Goal: Use online tool/utility: Utilize a website feature to perform a specific function

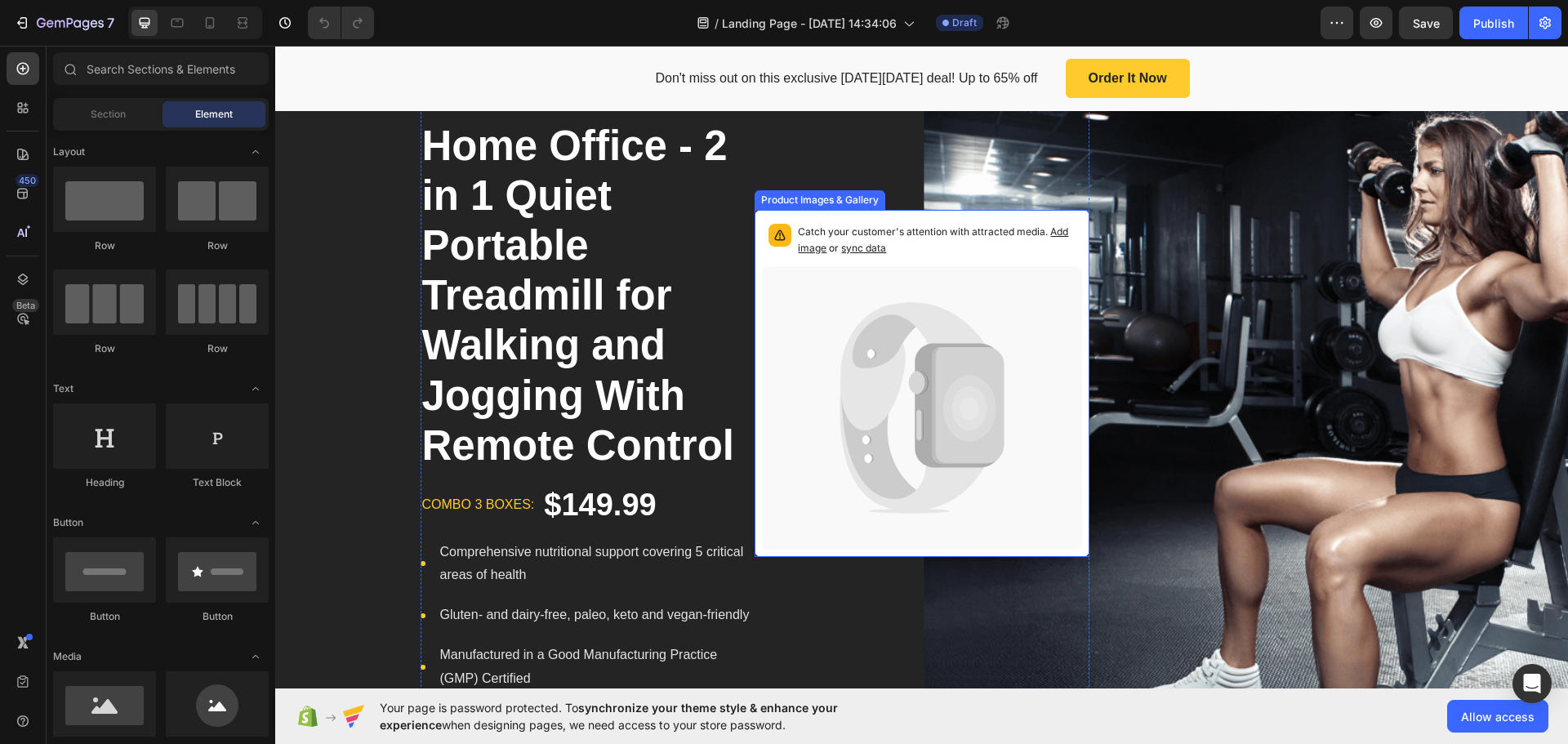
scroll to position [245, 0]
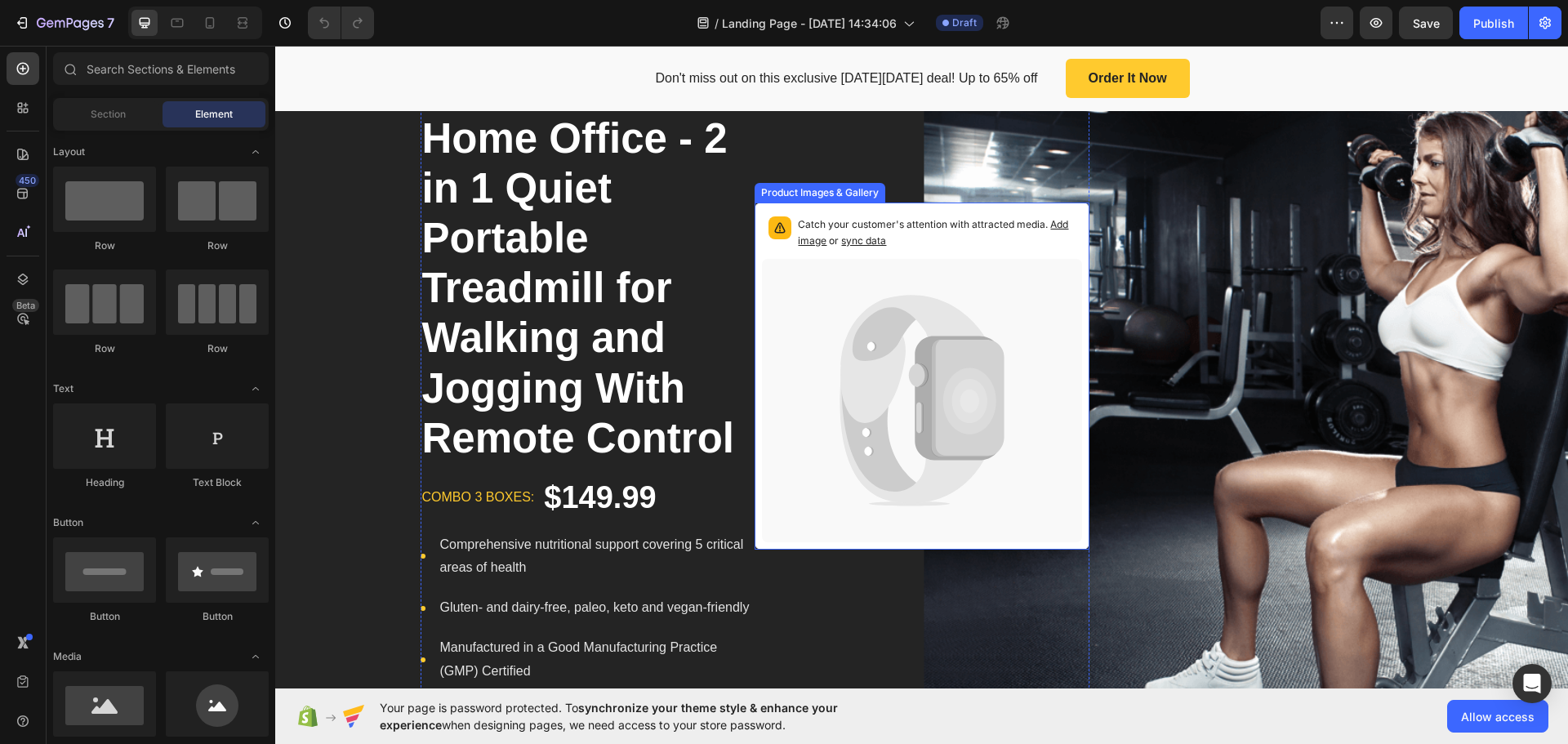
click at [904, 364] on icon at bounding box center [921, 400] width 320 height 283
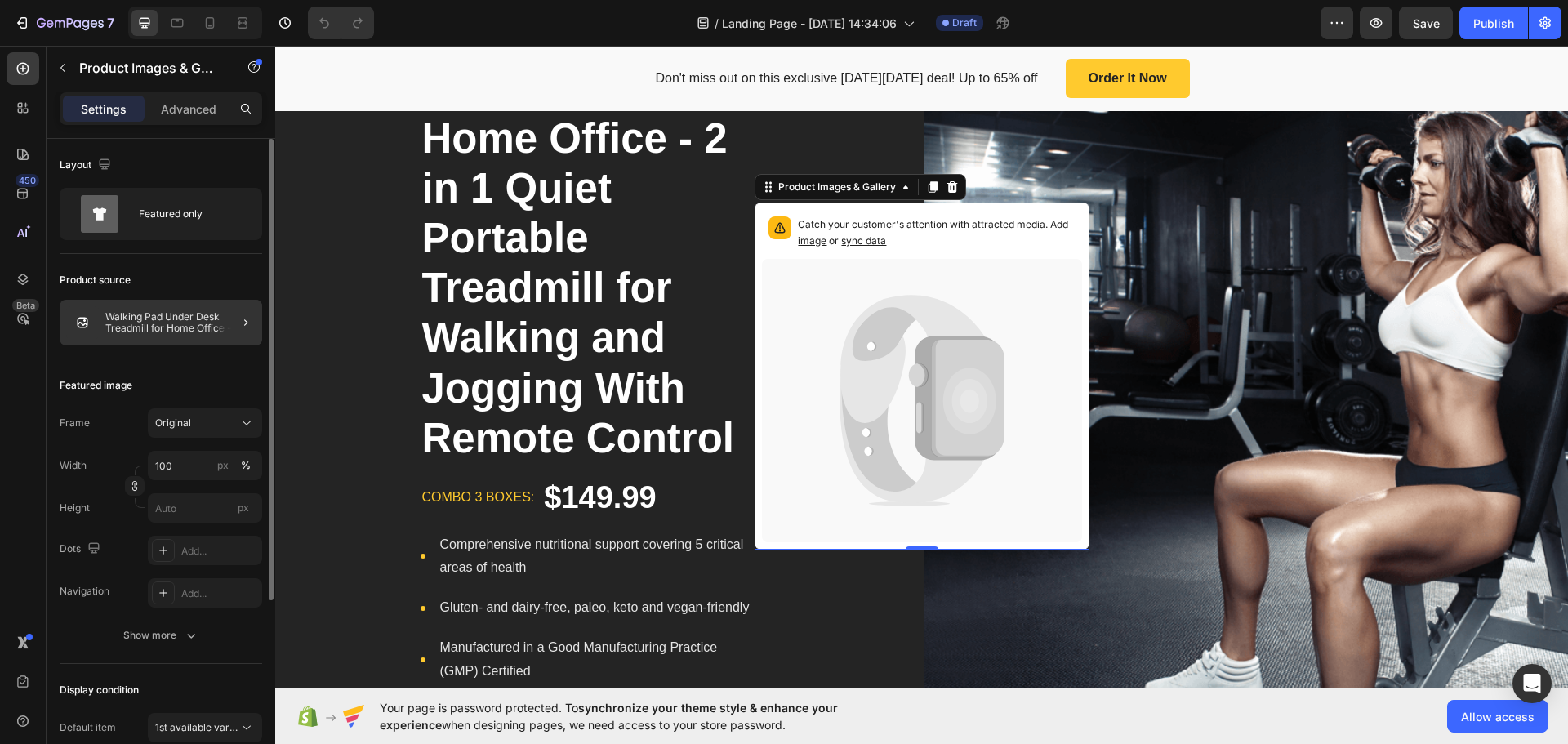
click at [235, 318] on div at bounding box center [239, 323] width 46 height 46
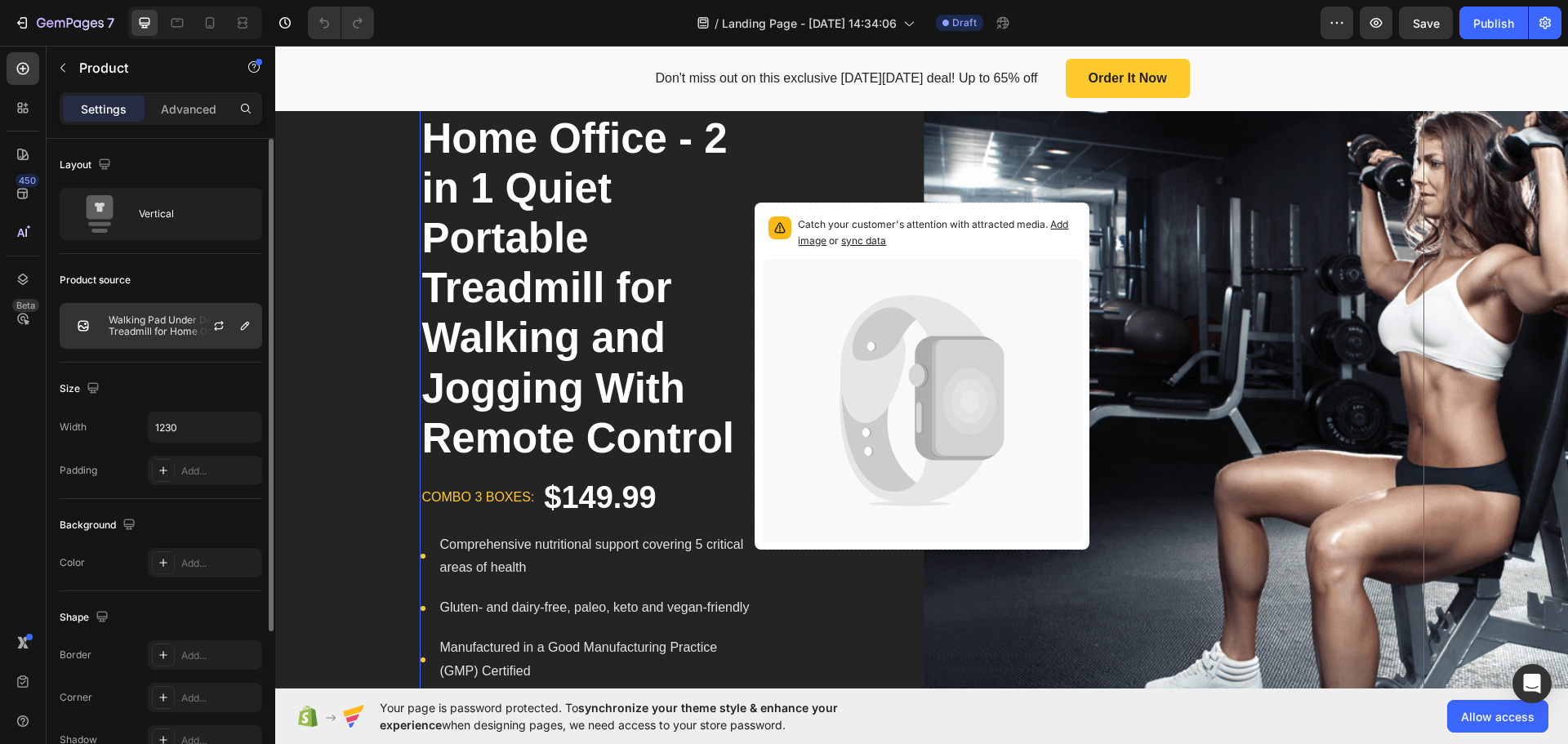
click at [234, 322] on div at bounding box center [225, 326] width 72 height 44
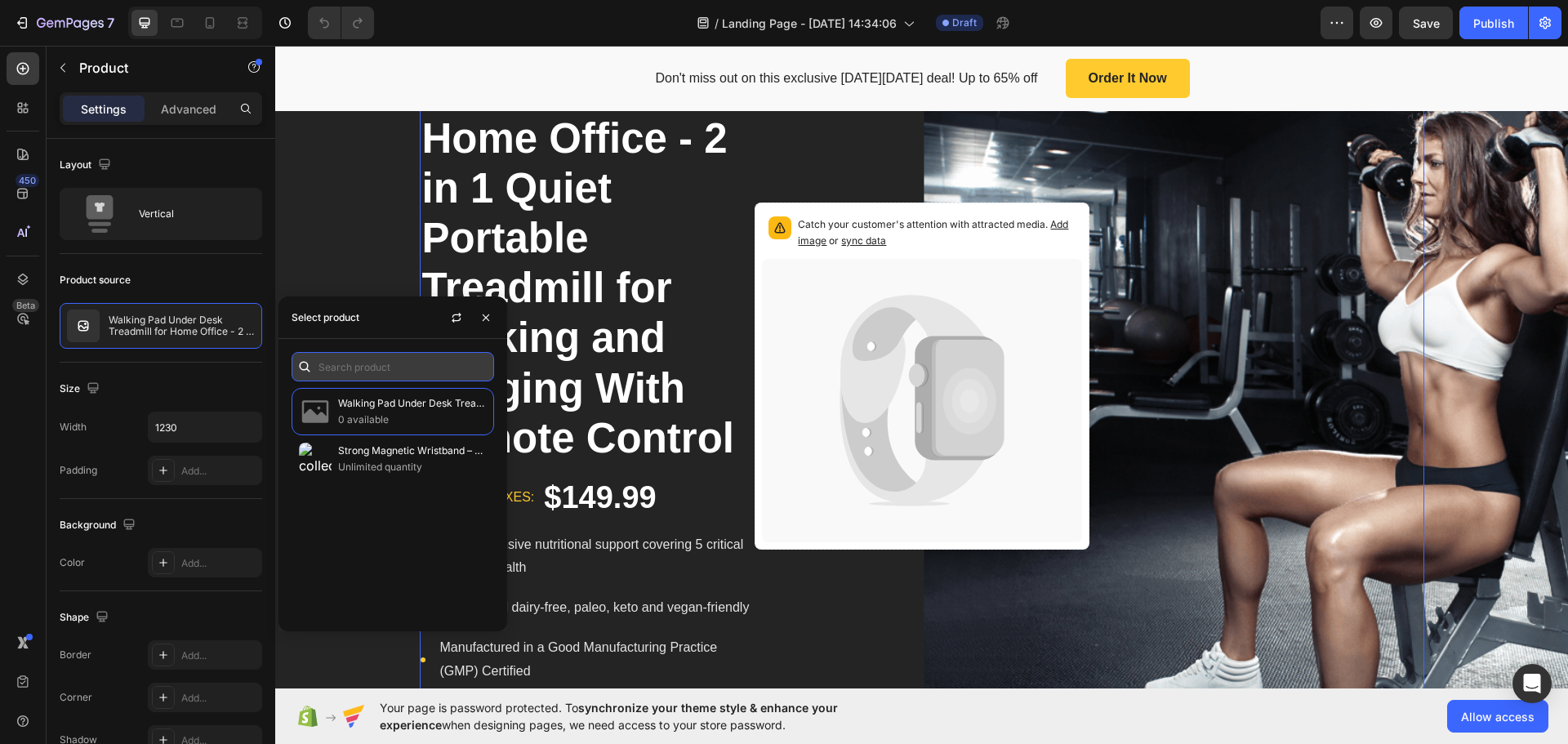
click at [333, 375] on input "text" at bounding box center [393, 367] width 203 height 29
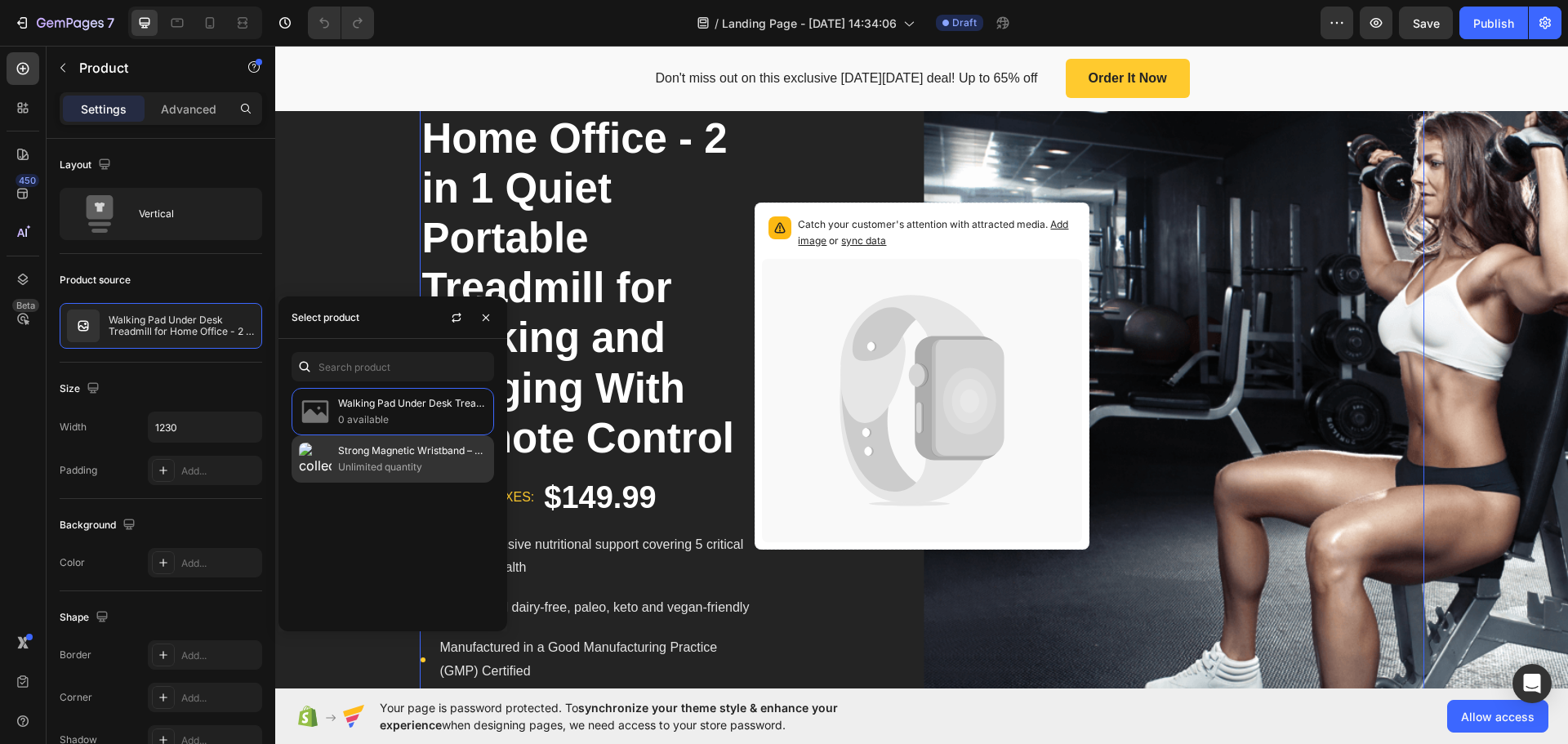
click at [363, 457] on p "Strong Magnetic Wristband – Portable Tool Bag for Holding Screws, Nails, Nuts, …" at bounding box center [412, 450] width 149 height 17
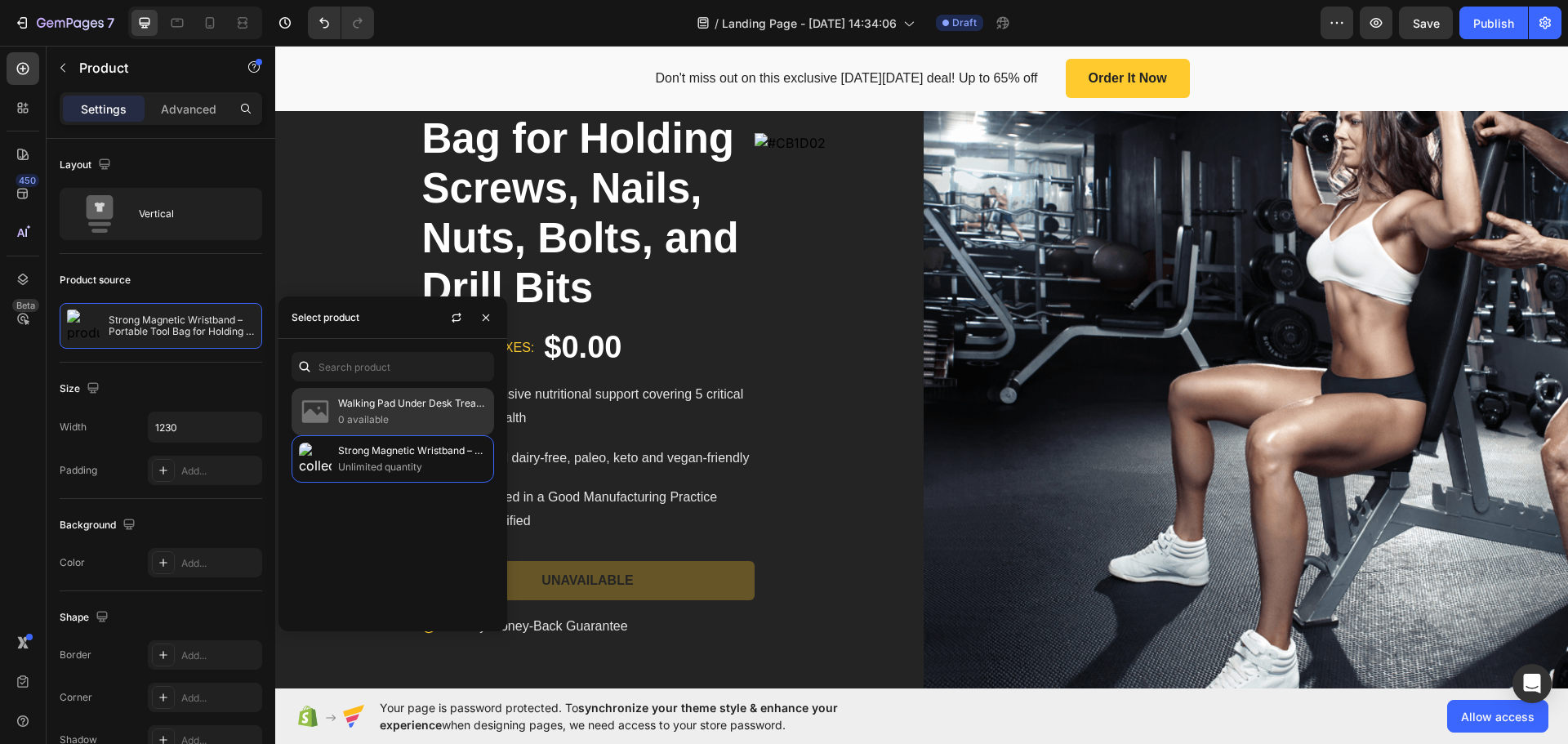
click at [370, 404] on p "Walking Pad Under Desk Treadmill for Home Office - 2 in 1 Quiet Portable Treadm…" at bounding box center [412, 404] width 149 height 17
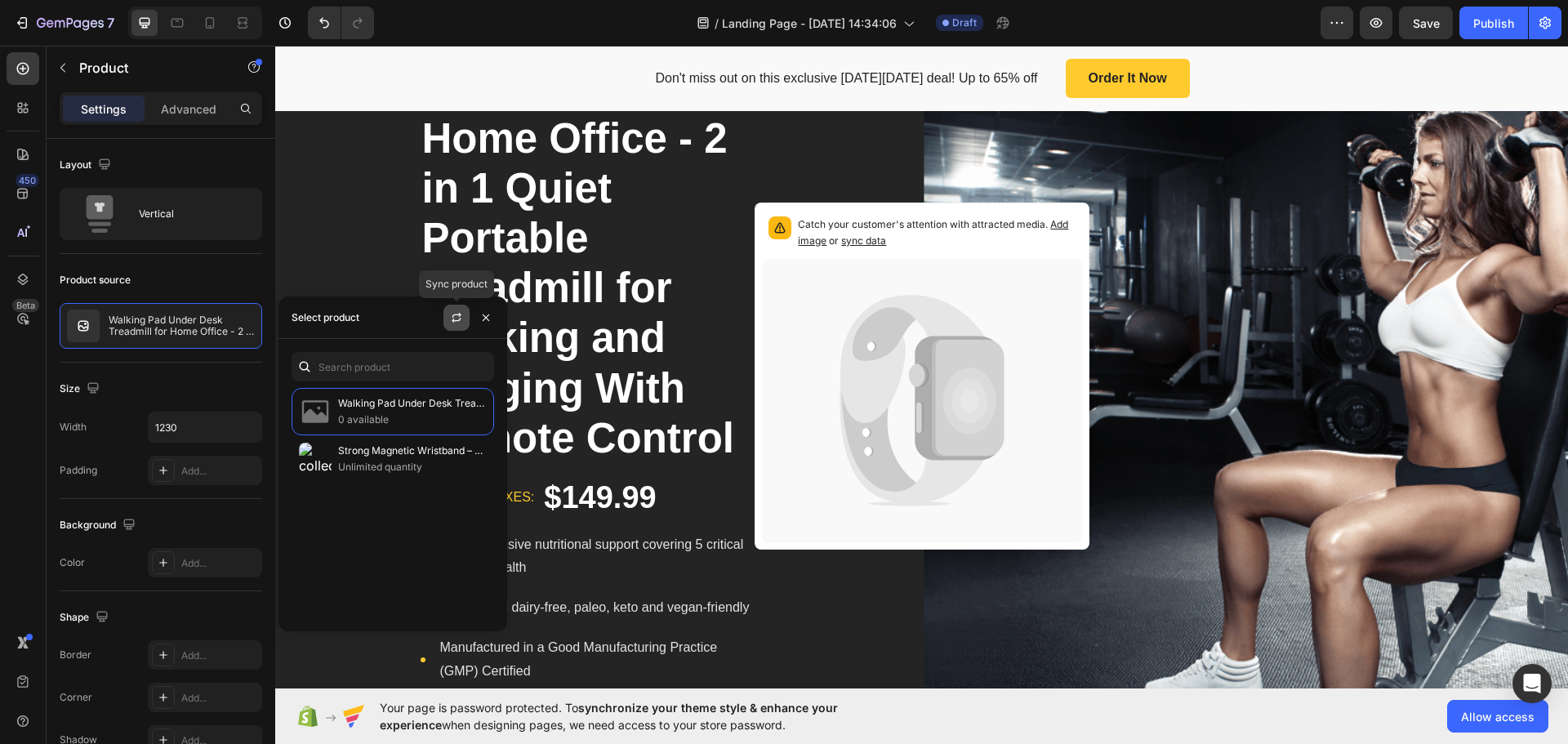
click at [460, 319] on icon "button" at bounding box center [456, 319] width 9 height 5
click at [419, 417] on p "10 available" at bounding box center [412, 420] width 149 height 17
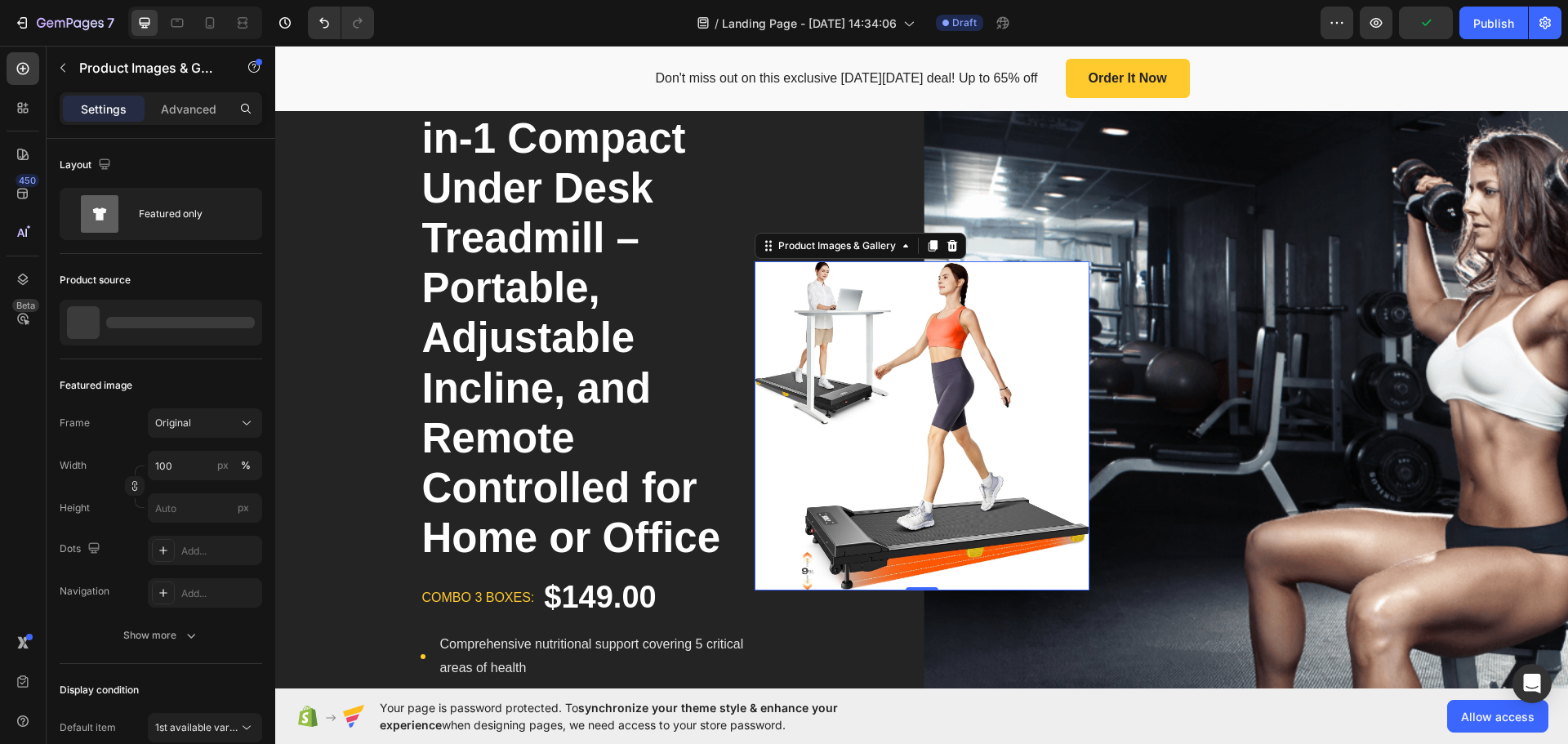
click at [908, 438] on img at bounding box center [921, 426] width 335 height 329
click at [1152, 291] on div "Elevate Your Workout with the SYSURO 3-in-1 Compact Under Desk Treadmill – Port…" at bounding box center [921, 426] width 1005 height 928
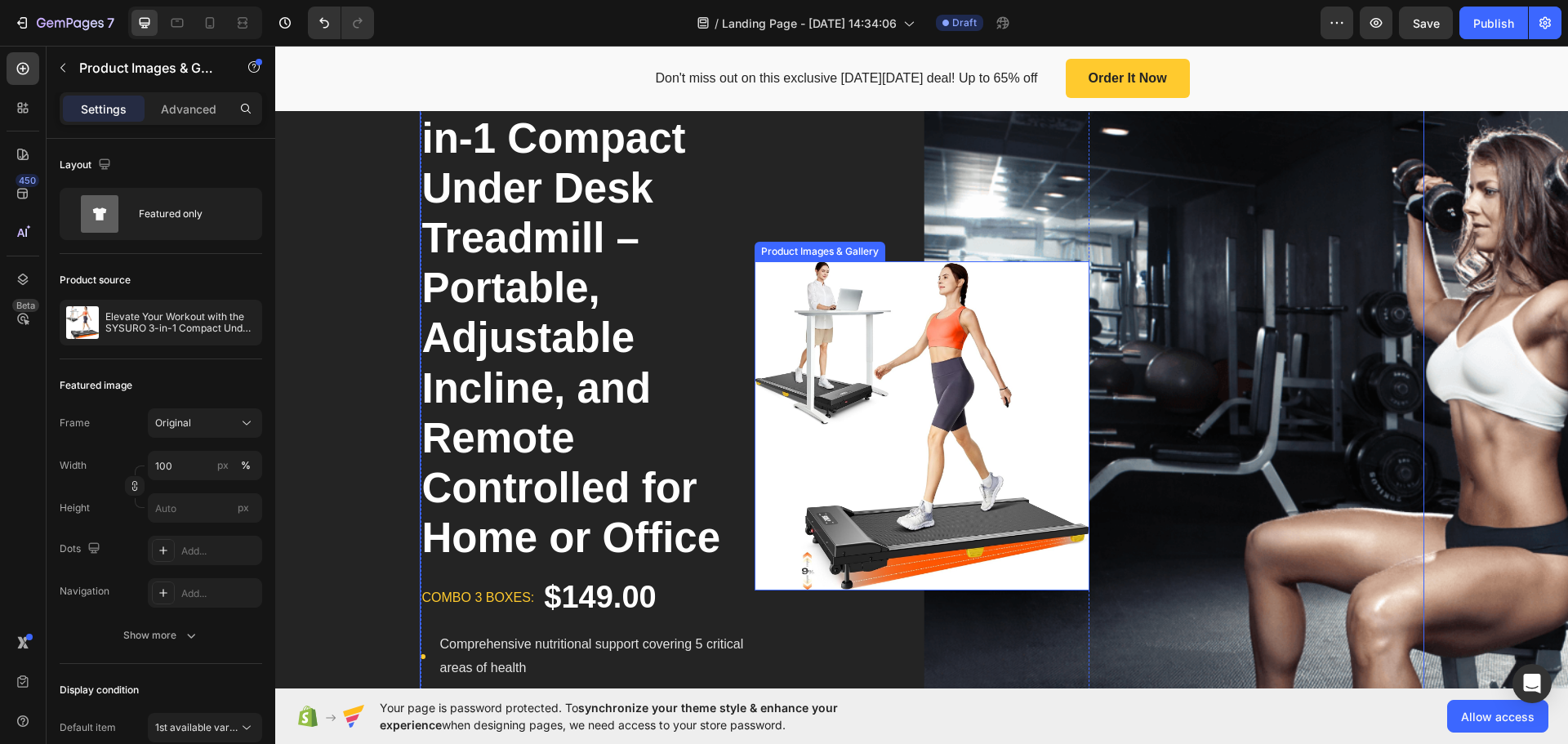
click at [1073, 415] on img at bounding box center [921, 426] width 335 height 329
click at [506, 255] on h1 "Elevate Your Workout with the SYSURO 3-in-1 Compact Under Desk Treadmill – Port…" at bounding box center [587, 262] width 335 height 603
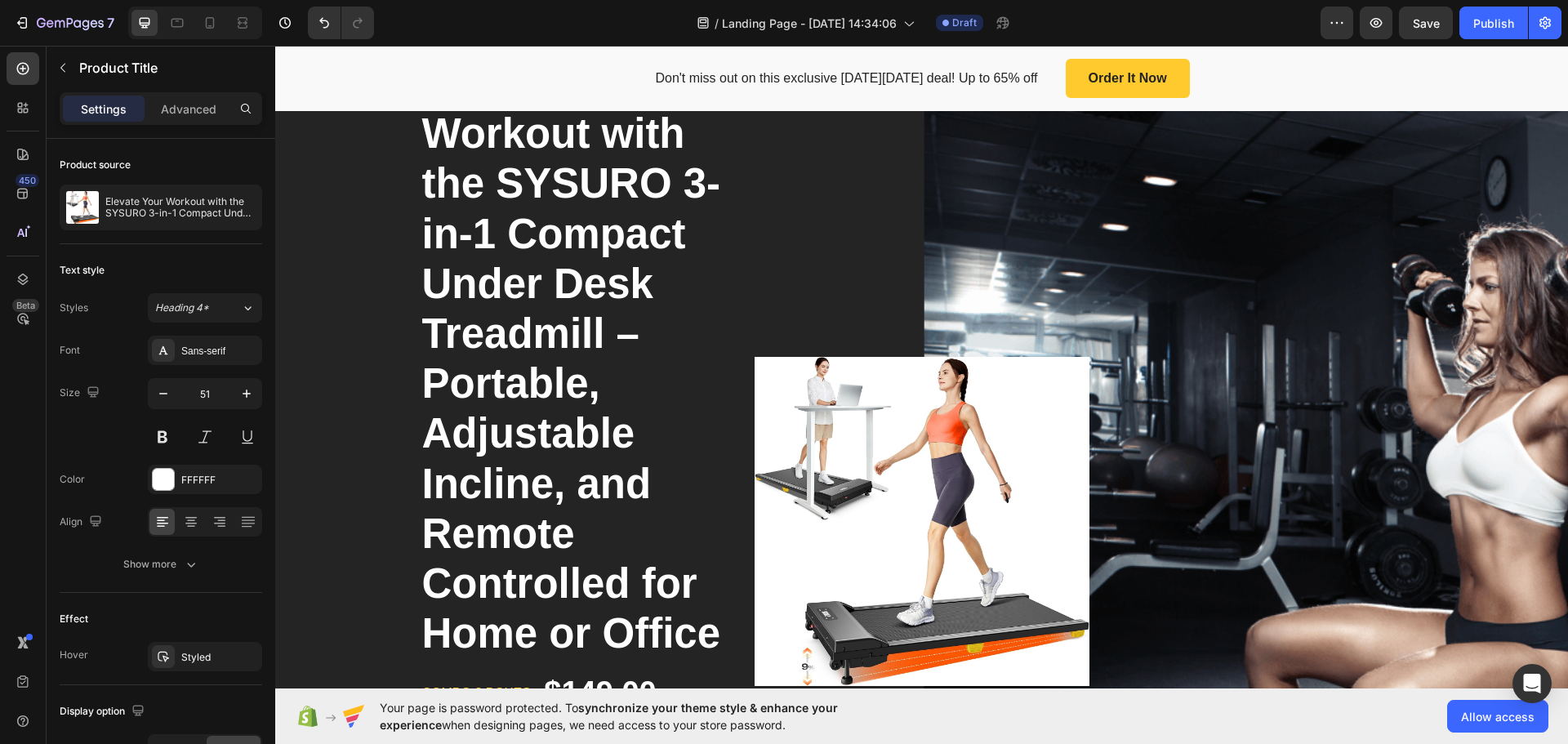
scroll to position [0, 0]
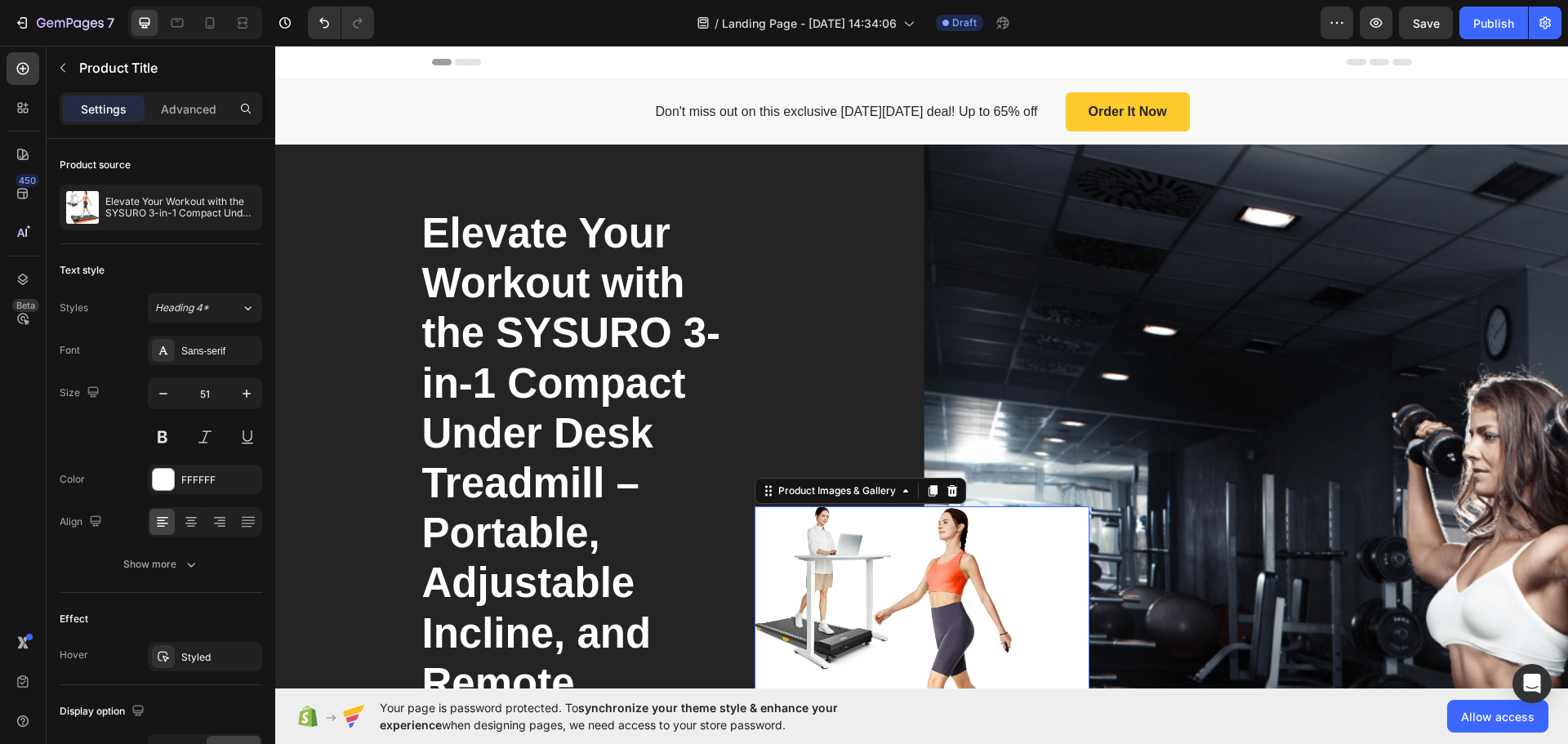
click at [940, 558] on img at bounding box center [921, 671] width 335 height 329
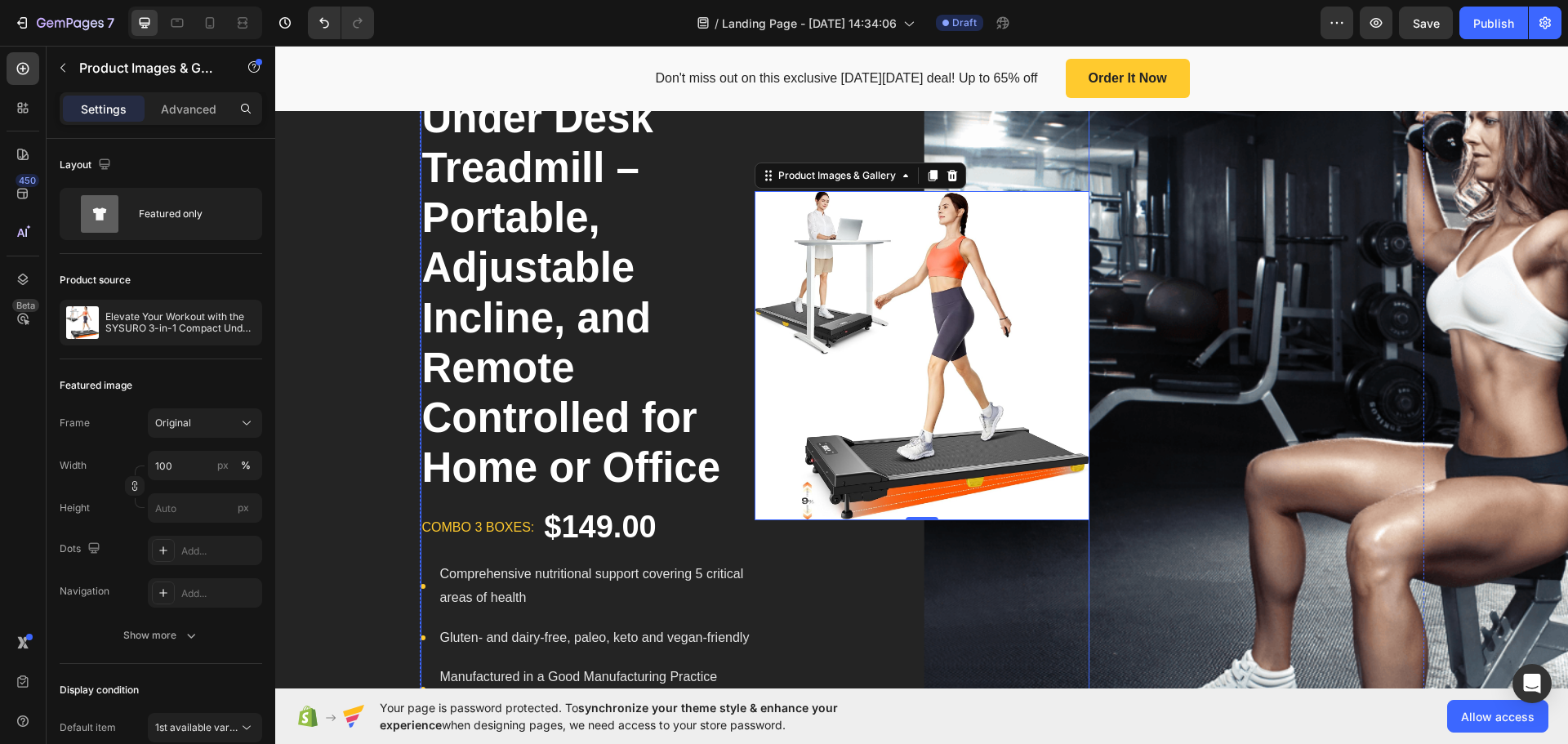
scroll to position [327, 0]
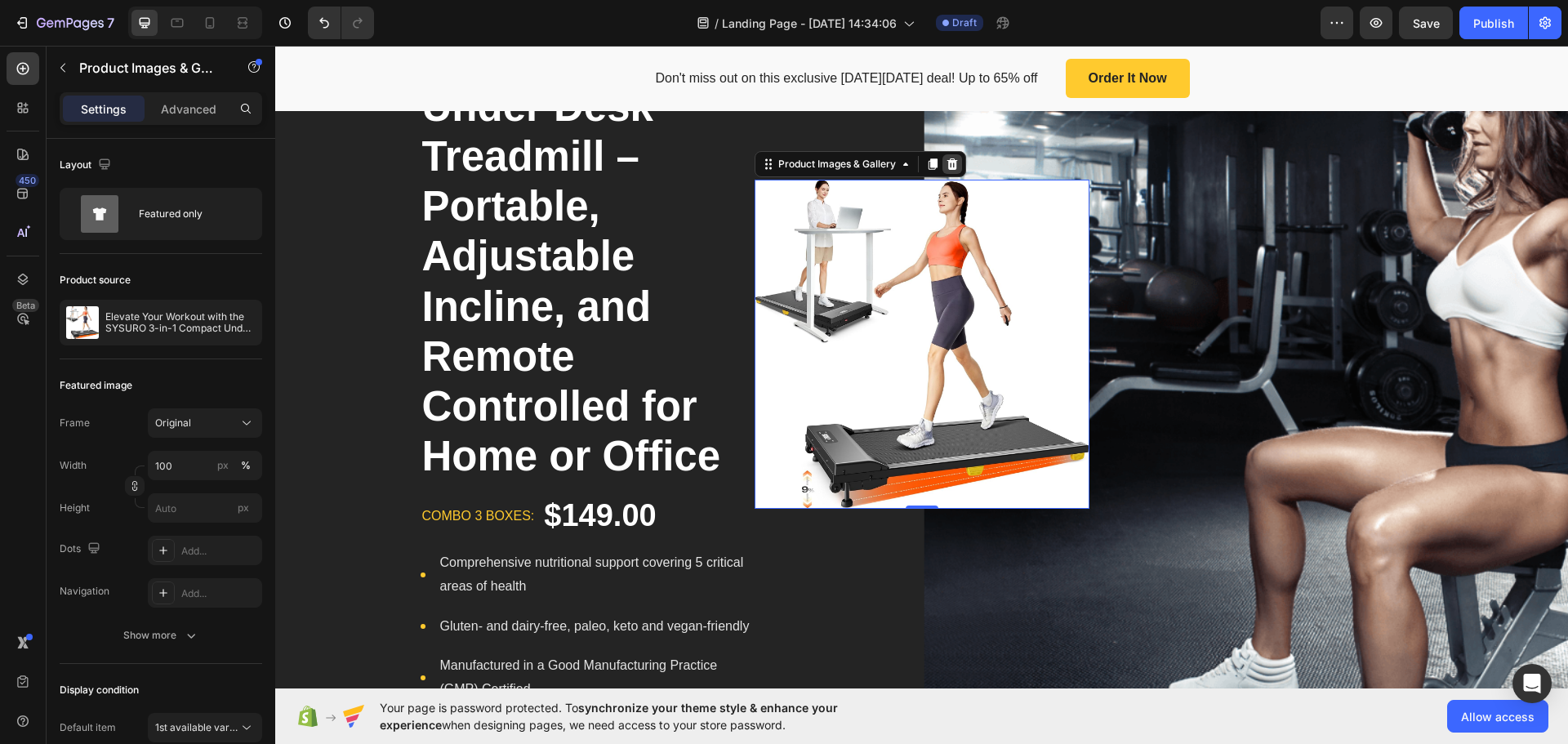
click at [947, 158] on icon at bounding box center [952, 164] width 13 height 13
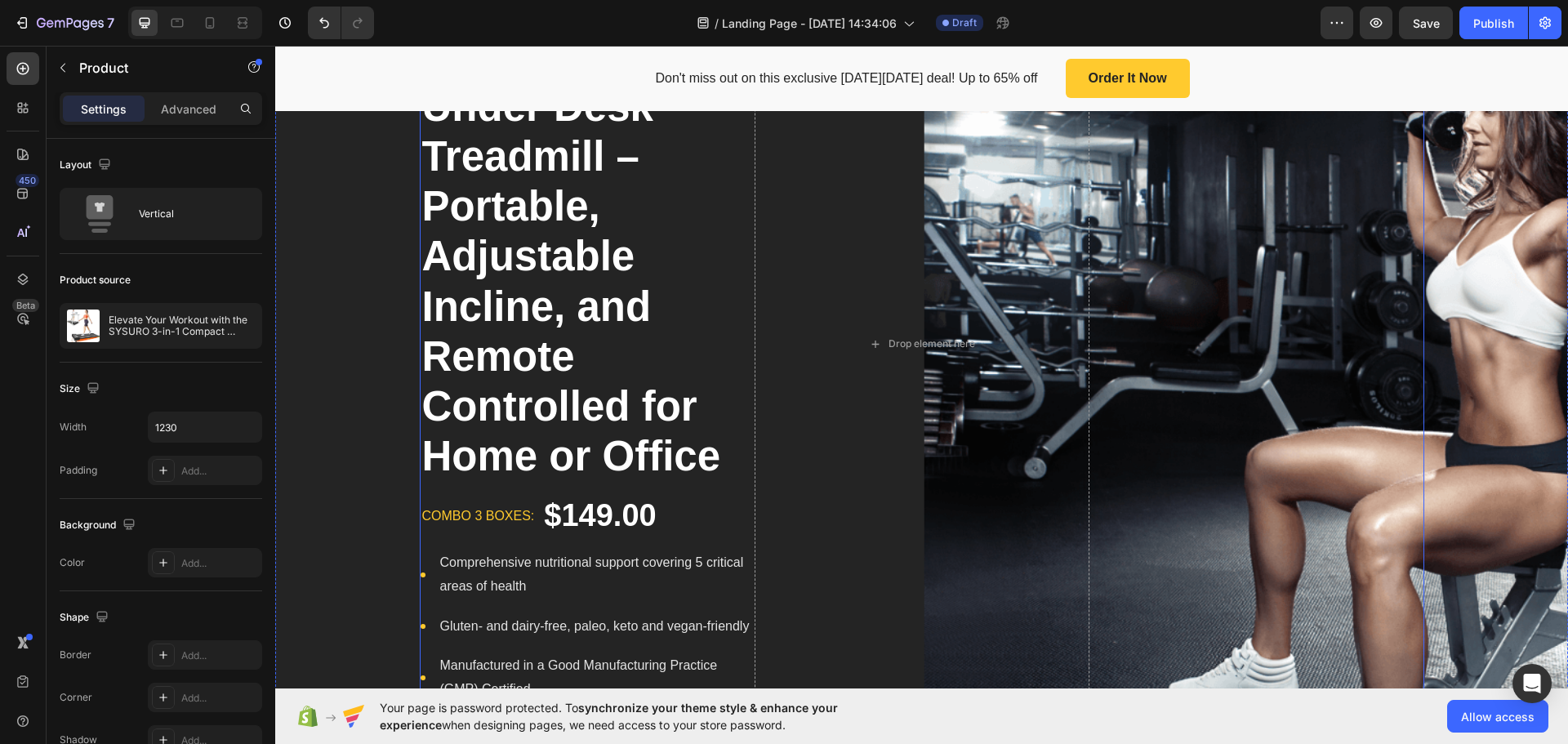
click at [1341, 352] on div "Elevate Your Workout with the SYSURO 3-in-1 Compact Under Desk Treadmill – Port…" at bounding box center [921, 344] width 1005 height 928
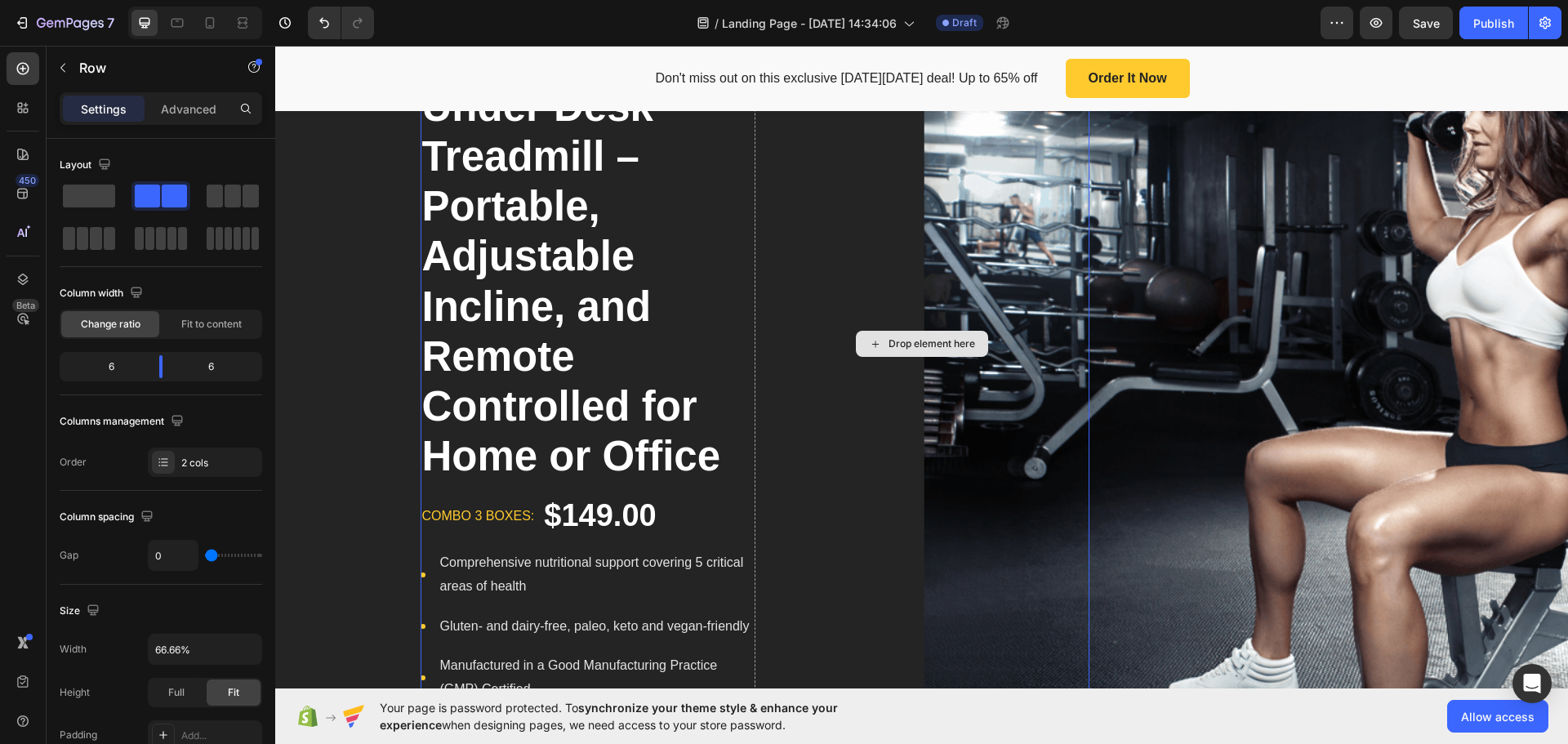
click at [880, 372] on div "Drop element here" at bounding box center [921, 344] width 335 height 928
click at [652, 326] on h1 "Elevate Your Workout with the SYSURO 3-in-1 Compact Under Desk Treadmill – Port…" at bounding box center [587, 181] width 335 height 603
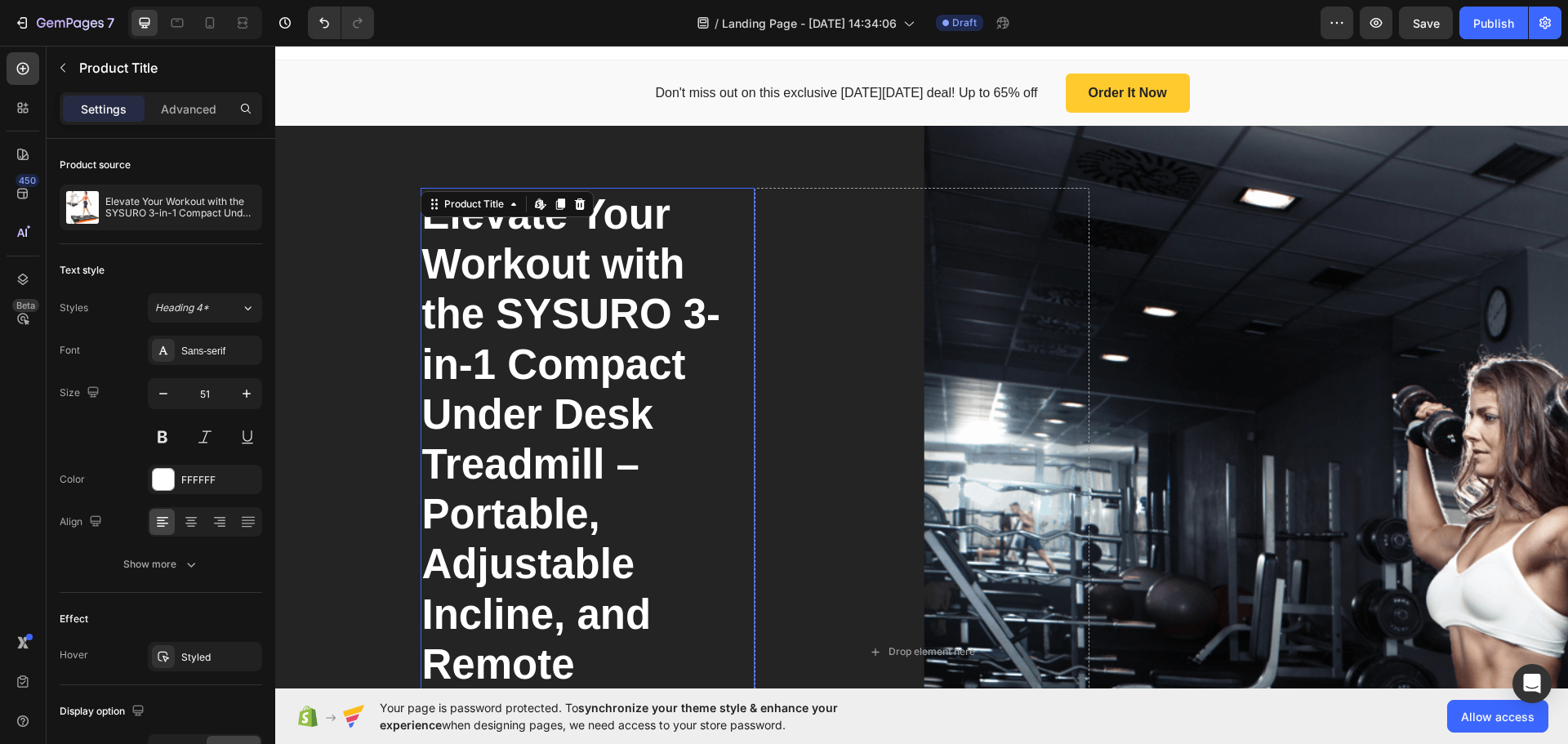
scroll to position [0, 0]
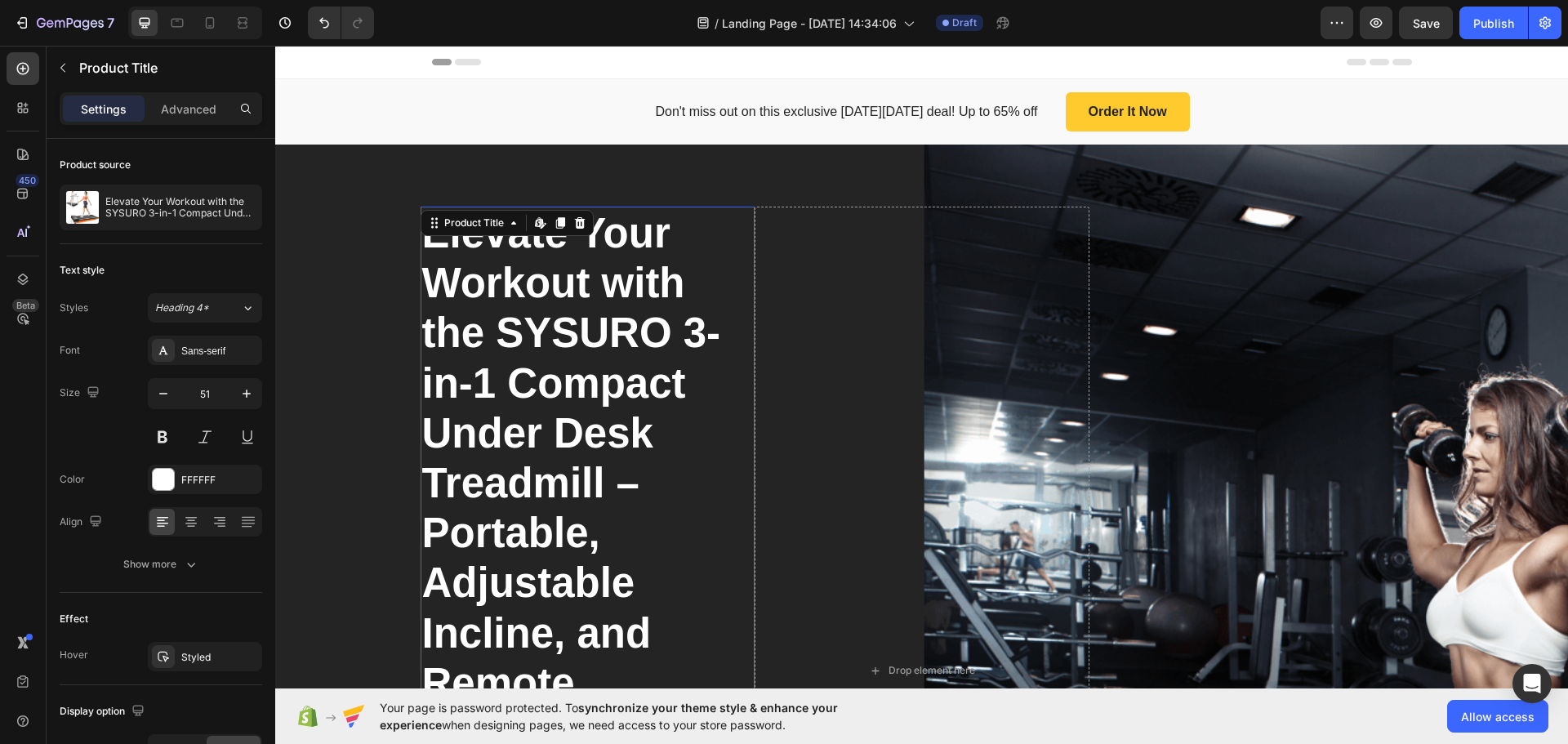
click at [390, 354] on div "Elevate Your Workout with the SYSURO 3-in-1 Compact Under Desk Treadmill – Port…" at bounding box center [921, 671] width 1268 height 928
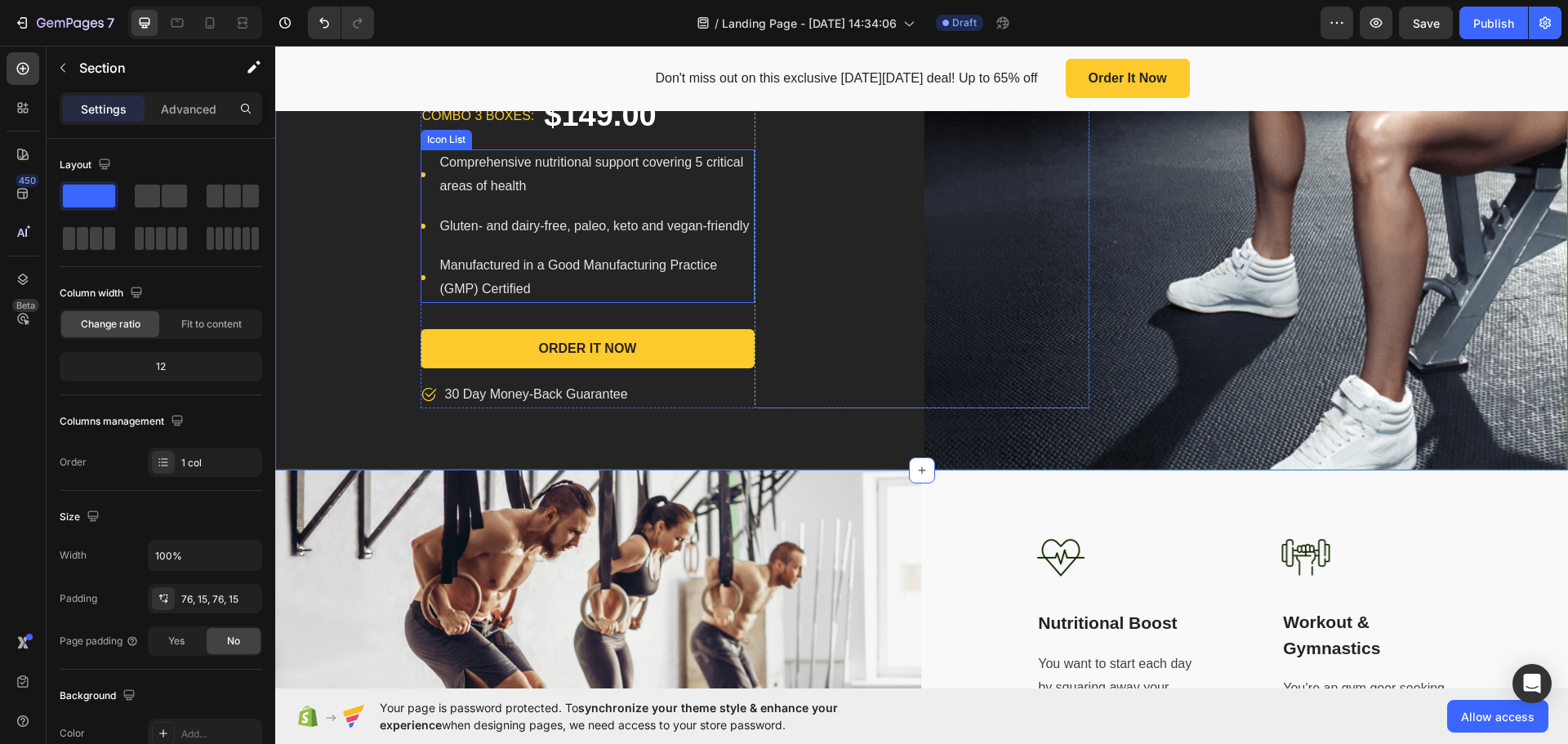
scroll to position [735, 0]
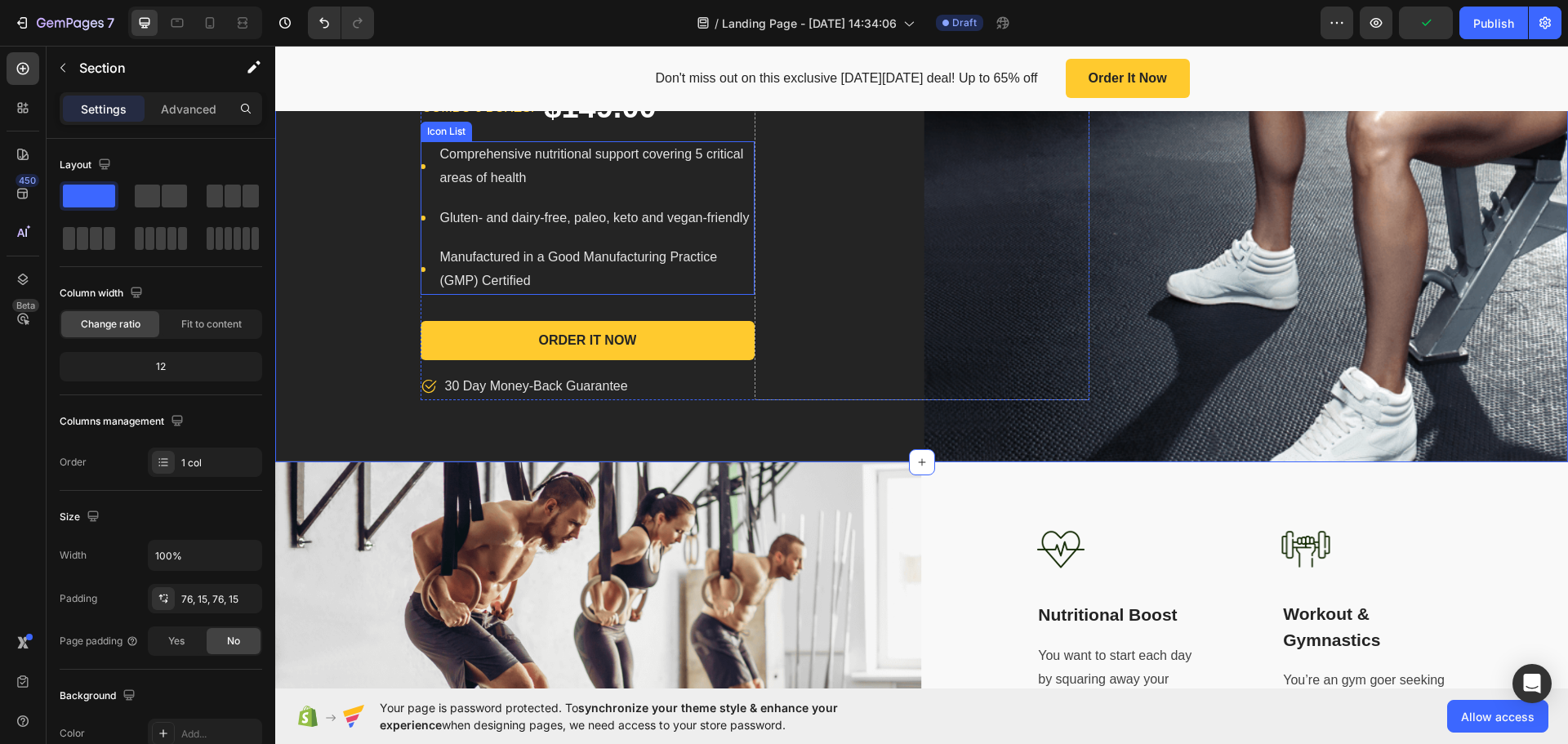
click at [558, 188] on p "Comprehensive nutritional support covering 5 critical areas of health" at bounding box center [597, 167] width 314 height 48
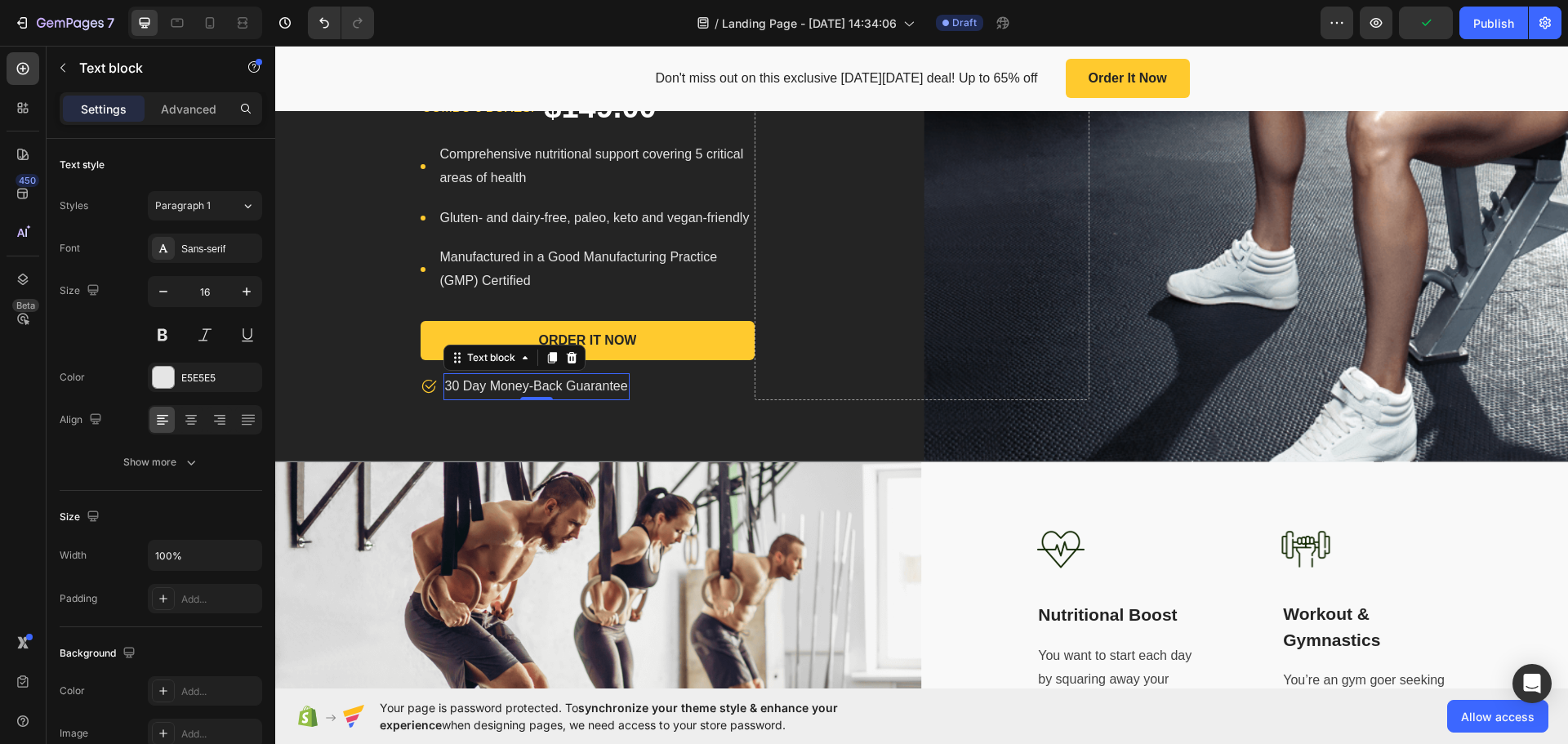
click at [567, 380] on p "30 Day Money-Back Guarantee" at bounding box center [536, 387] width 183 height 24
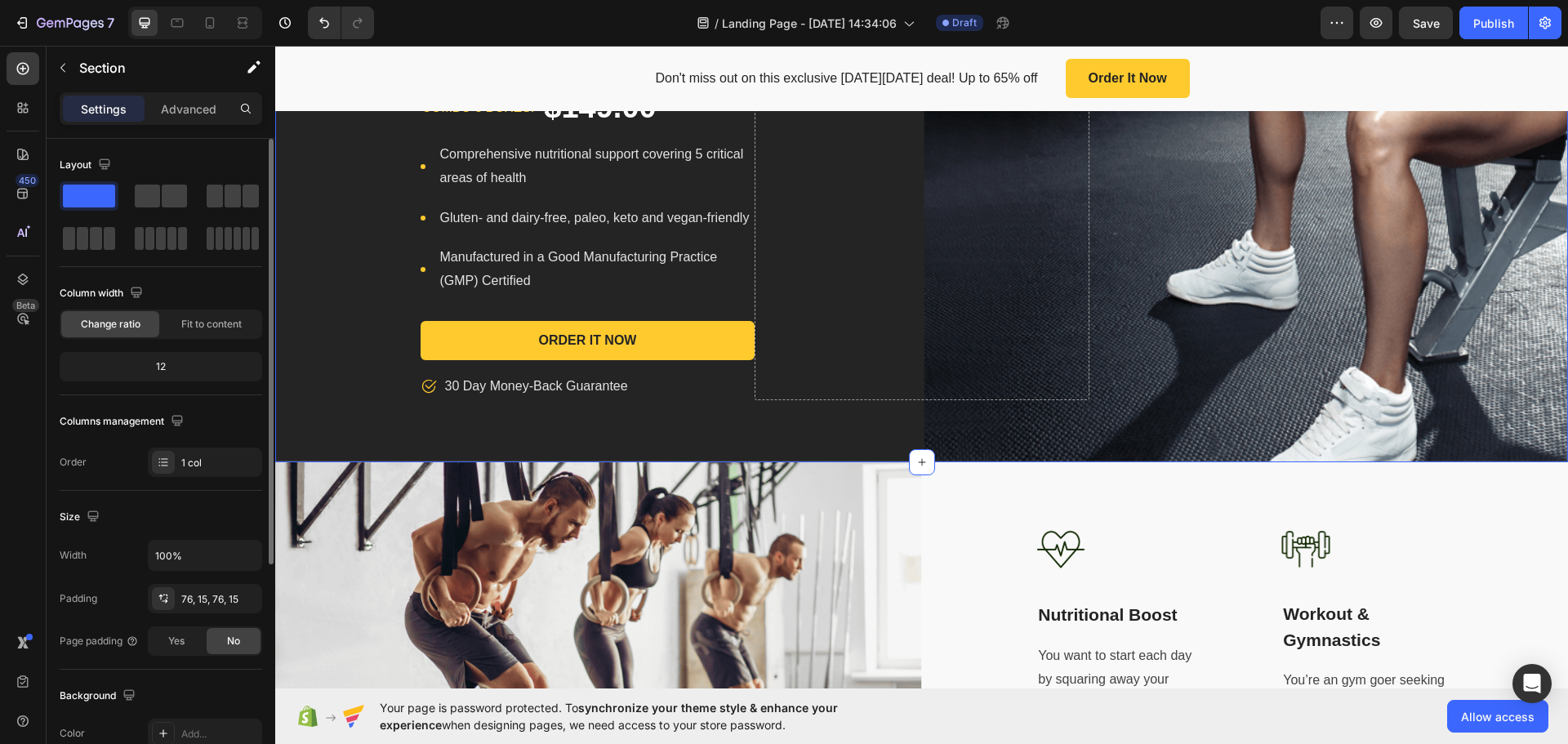
scroll to position [345, 0]
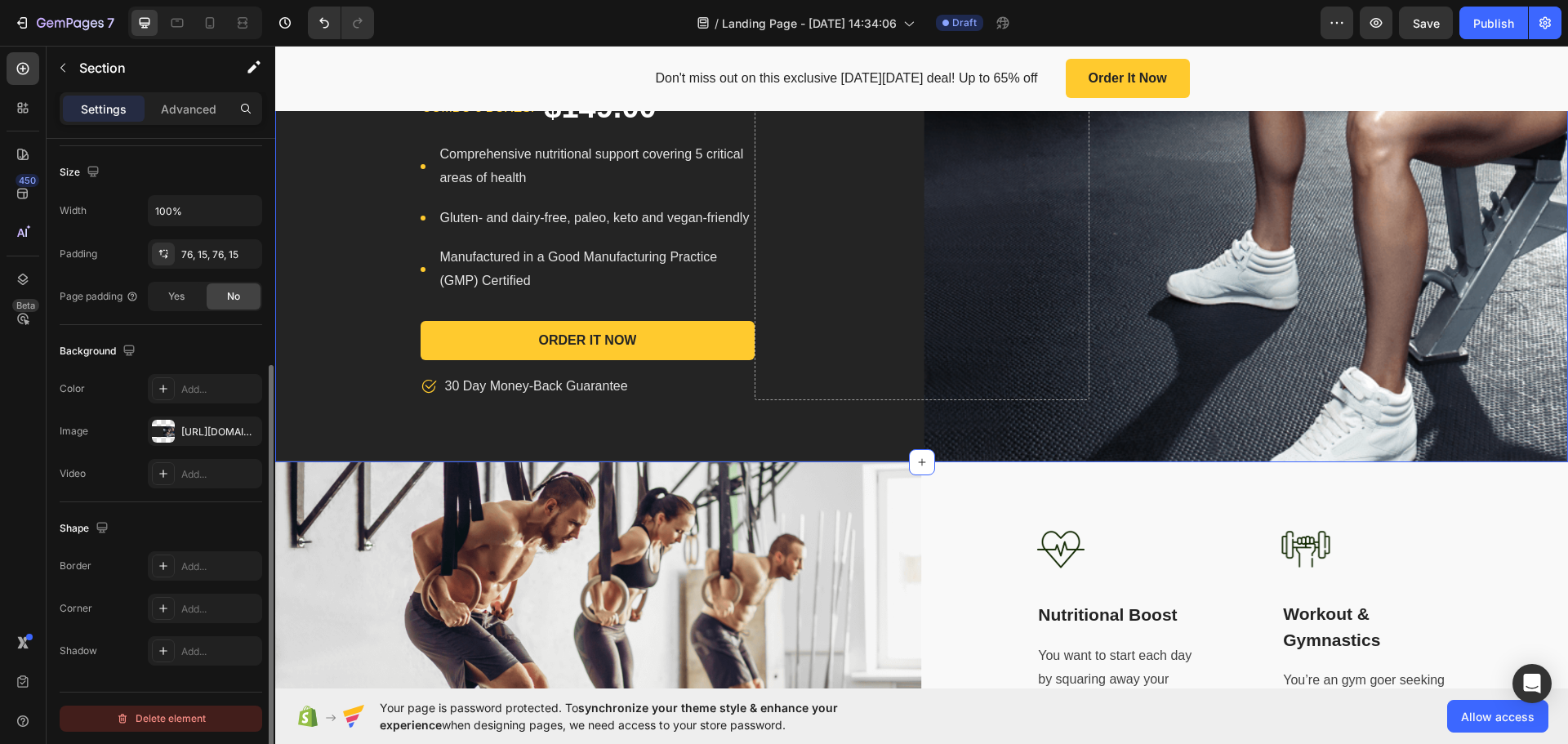
click at [182, 727] on div "Delete element" at bounding box center [161, 718] width 90 height 19
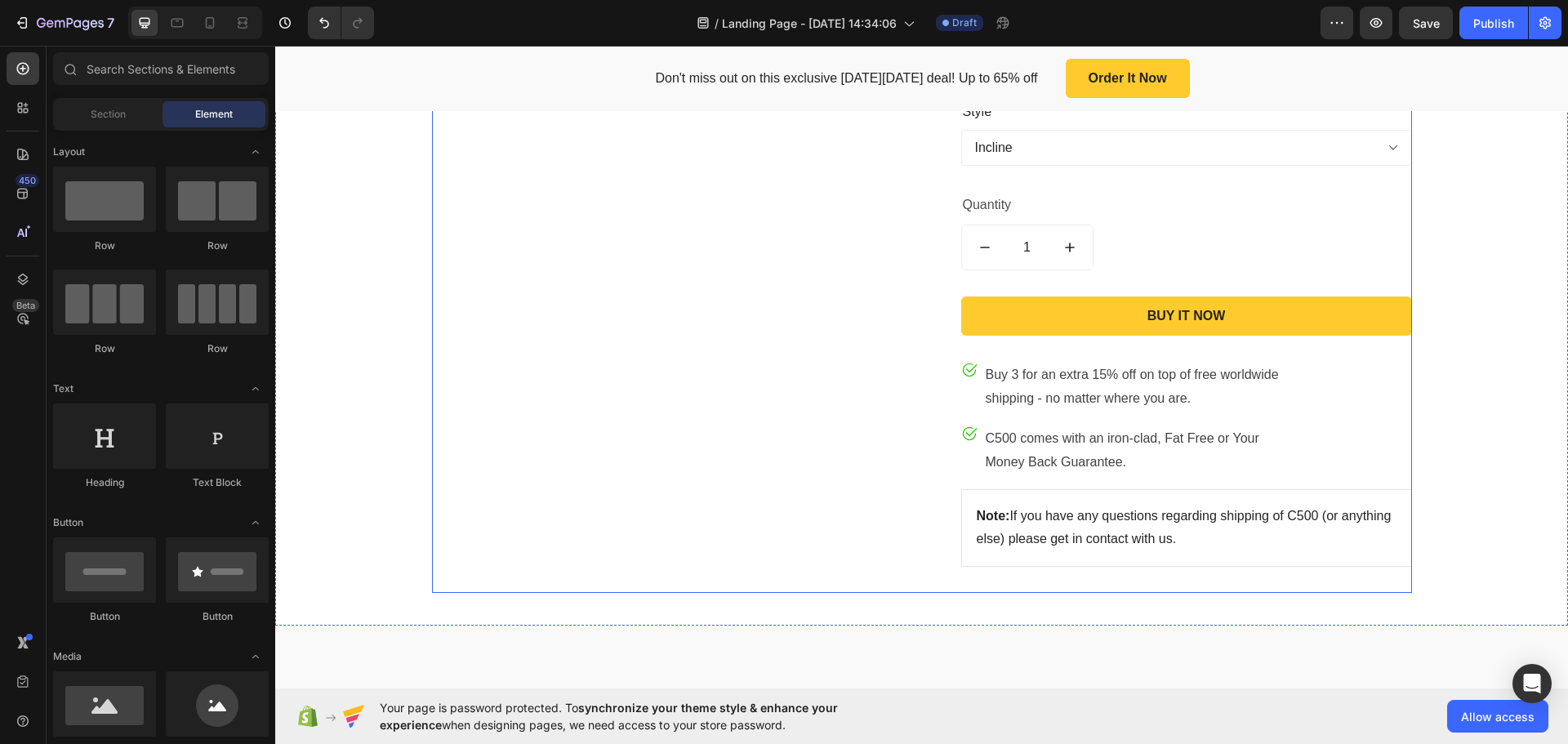
scroll to position [1143, 0]
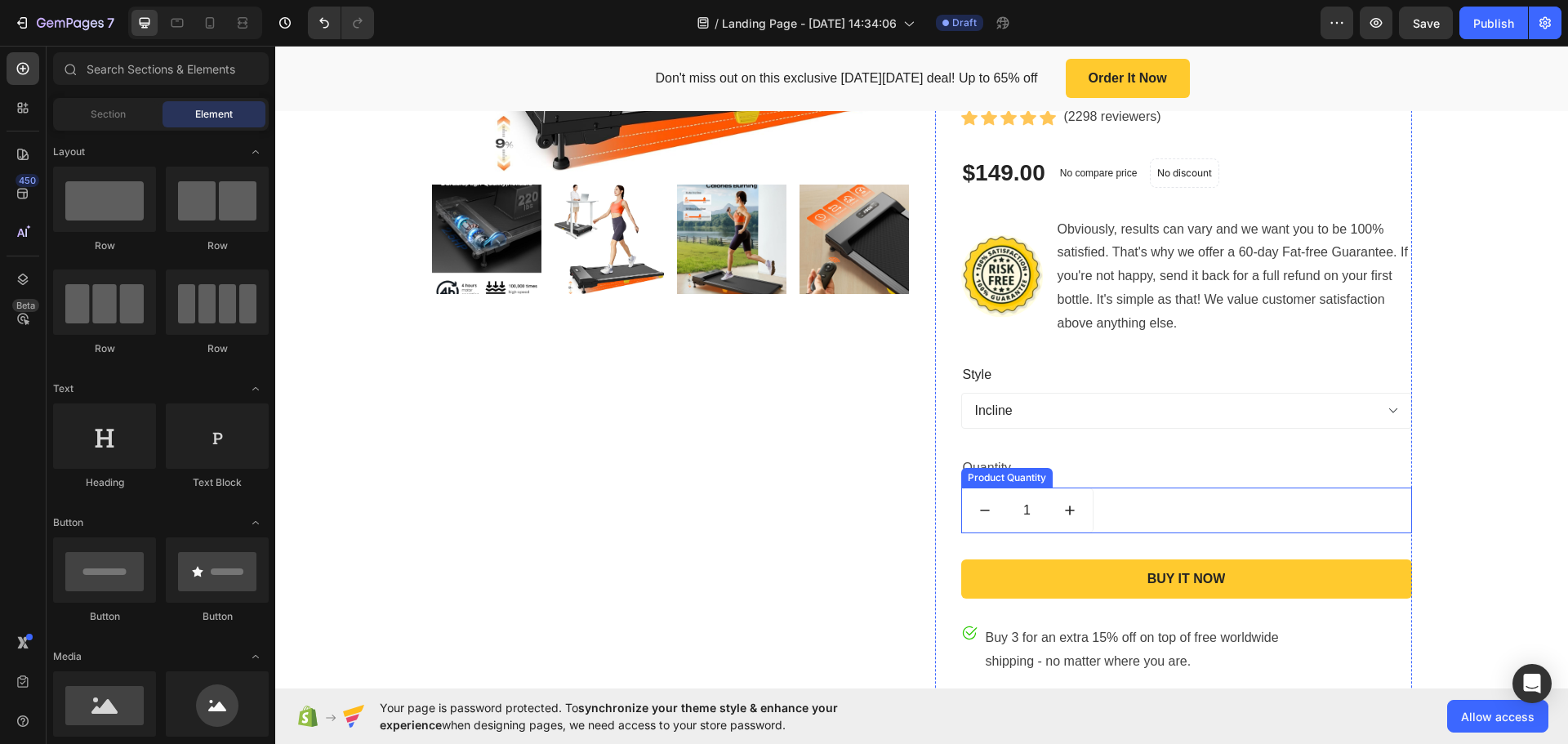
click at [1062, 513] on icon "increment" at bounding box center [1070, 510] width 17 height 17
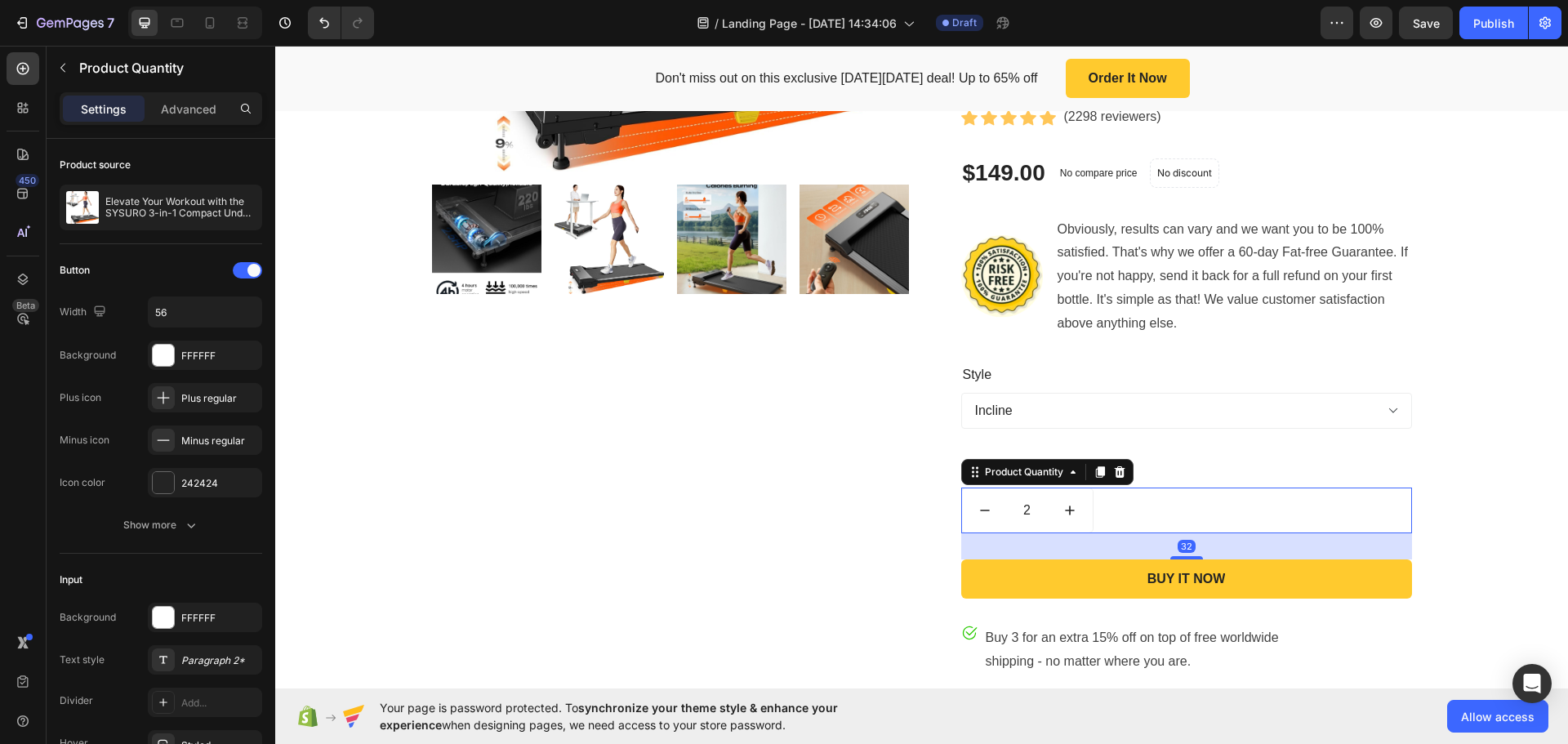
click at [981, 516] on icon "decrement" at bounding box center [984, 510] width 17 height 17
type input "1"
click at [978, 506] on icon "decrement" at bounding box center [984, 510] width 17 height 17
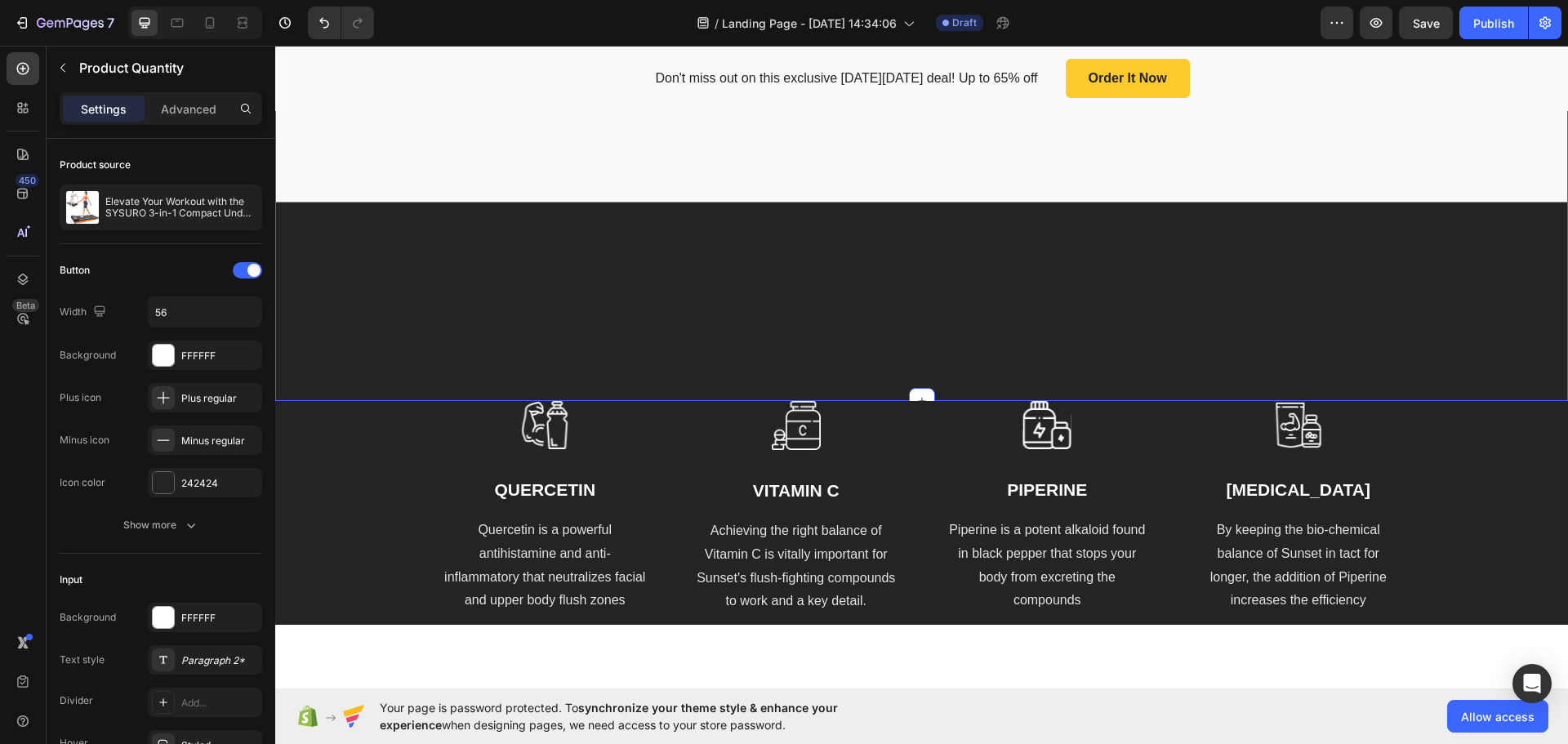
scroll to position [1949, 0]
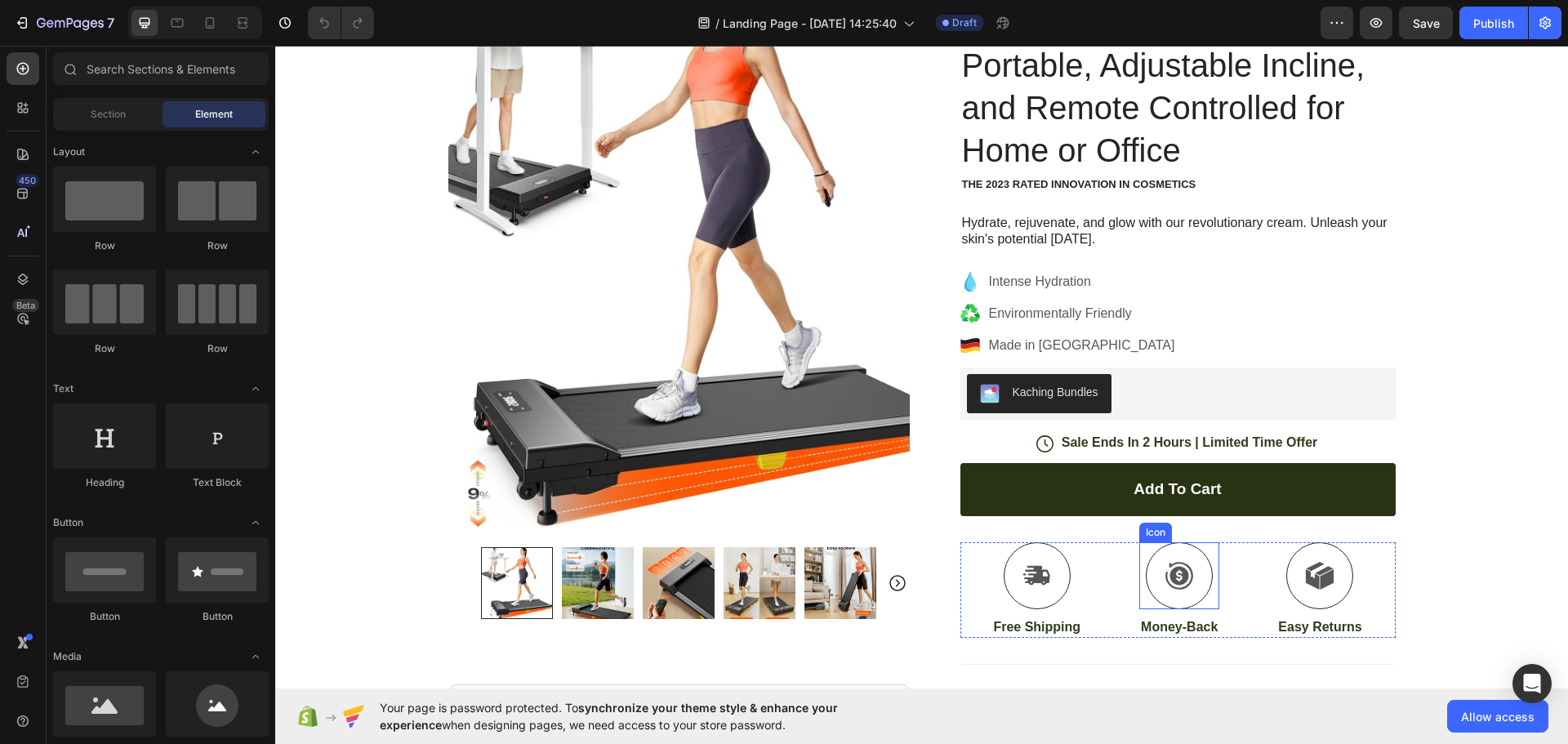
scroll to position [245, 0]
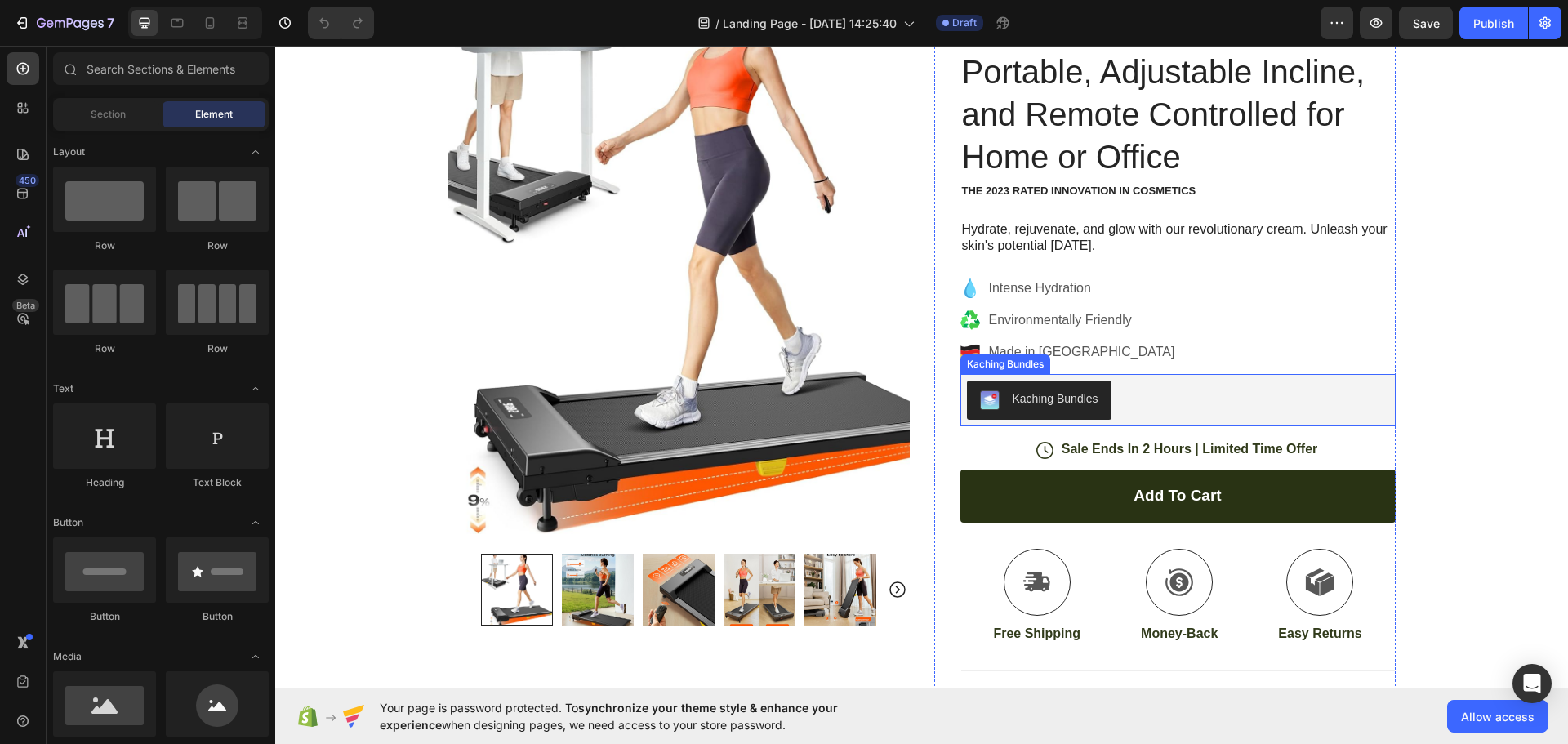
click at [1083, 399] on div "Kaching Bundles" at bounding box center [1055, 398] width 85 height 17
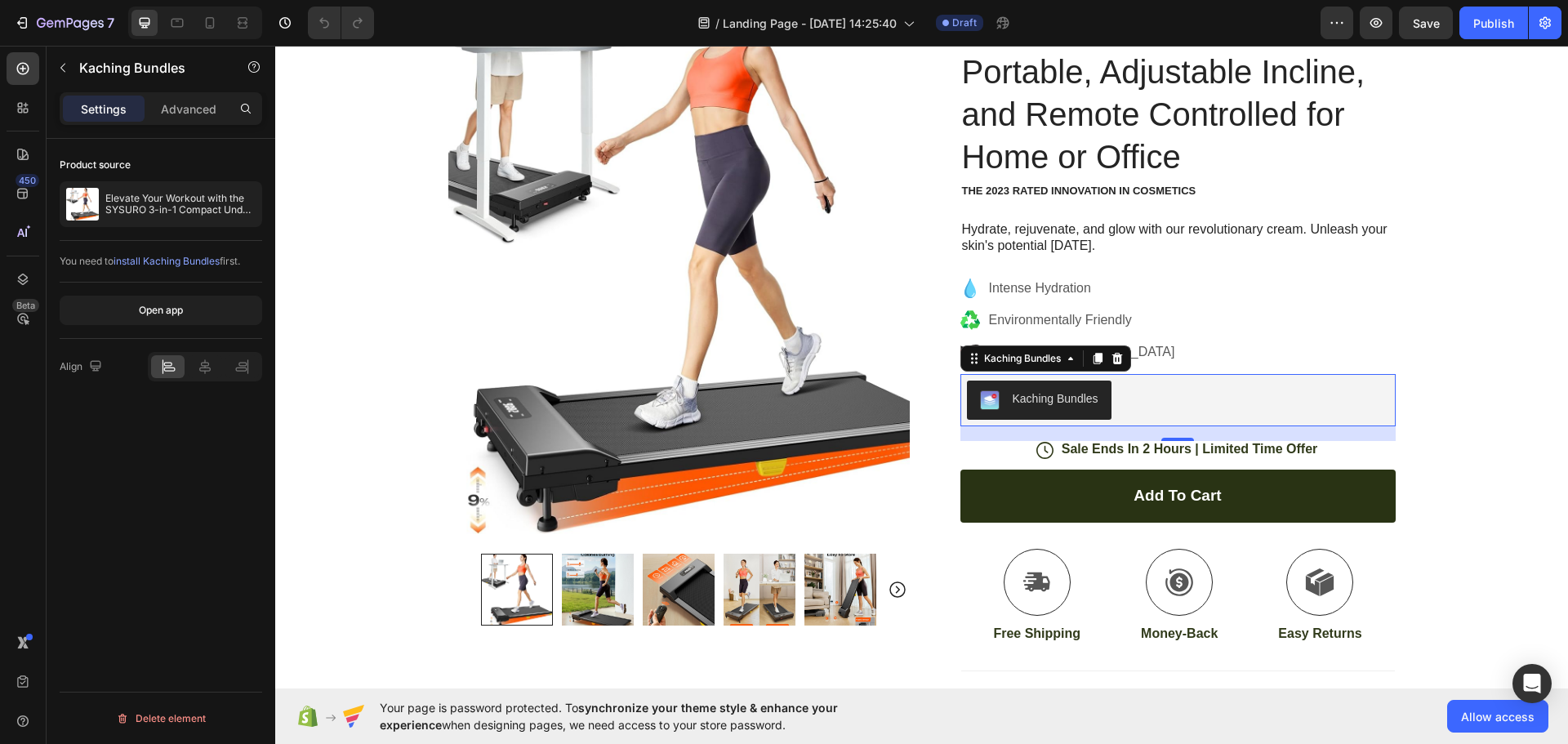
click at [187, 260] on span "install Kaching Bundles" at bounding box center [167, 261] width 106 height 12
